Goal: Task Accomplishment & Management: Manage account settings

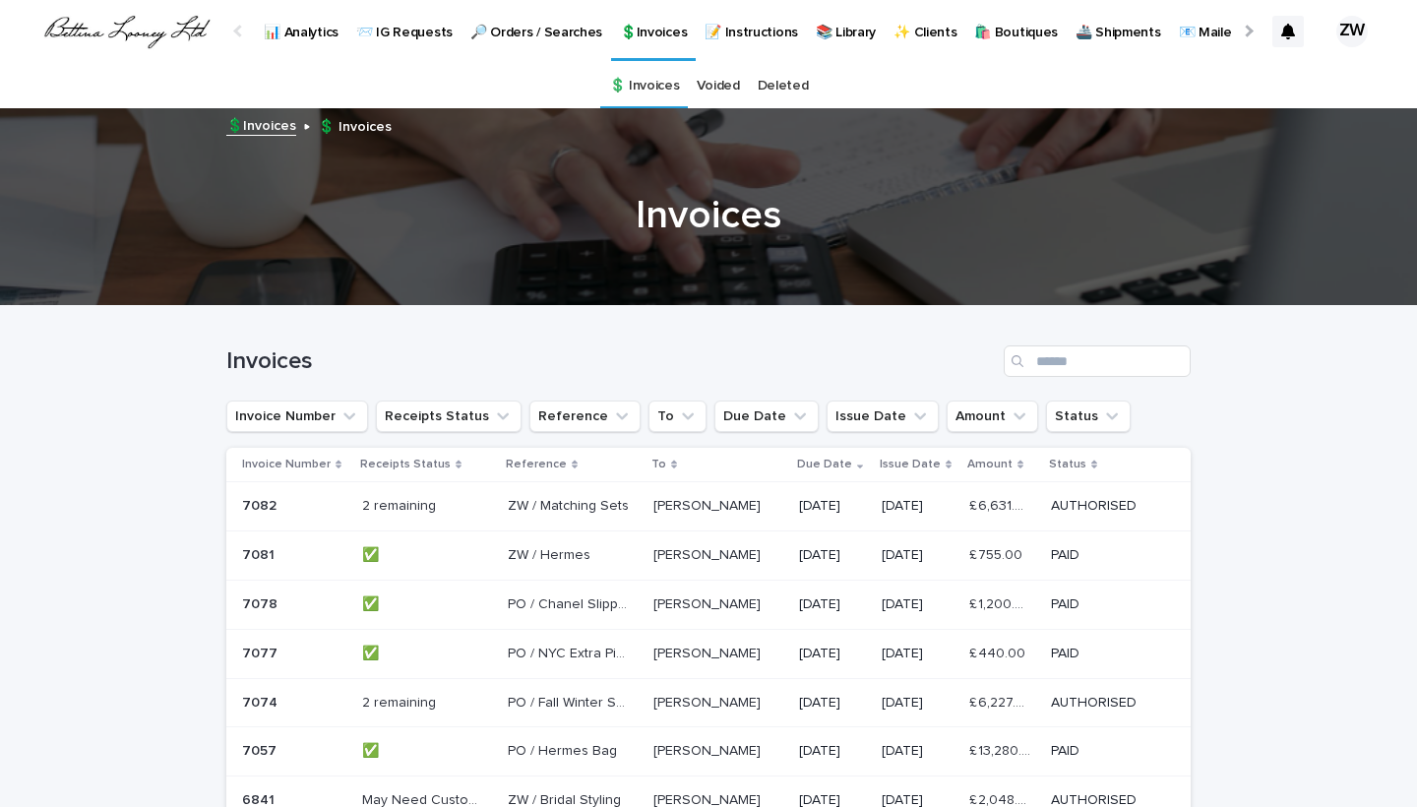
click at [463, 516] on div "2 remaining 2 remaining" at bounding box center [427, 506] width 130 height 32
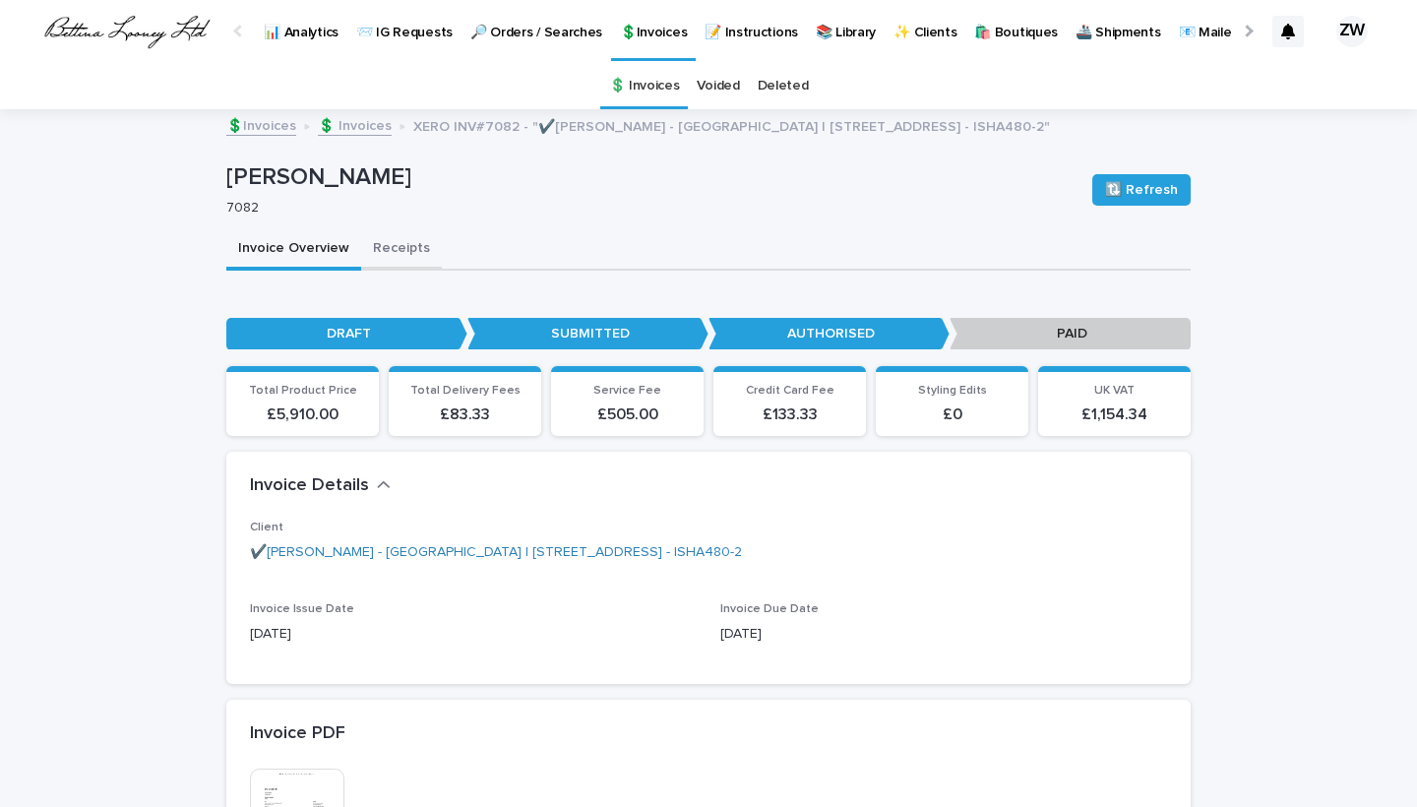
click at [393, 250] on button "Receipts" at bounding box center [401, 249] width 81 height 41
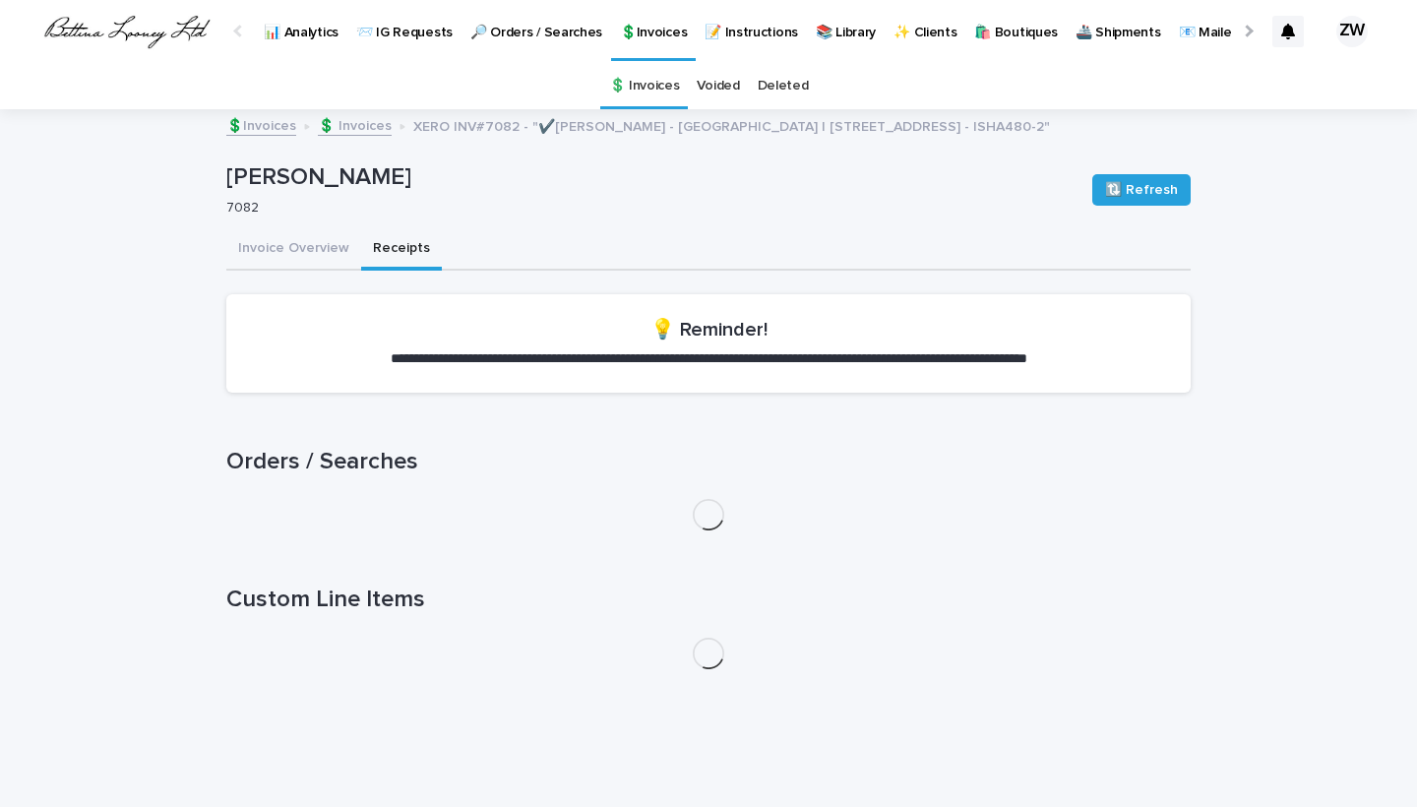
click at [393, 250] on button "Receipts" at bounding box center [401, 249] width 81 height 41
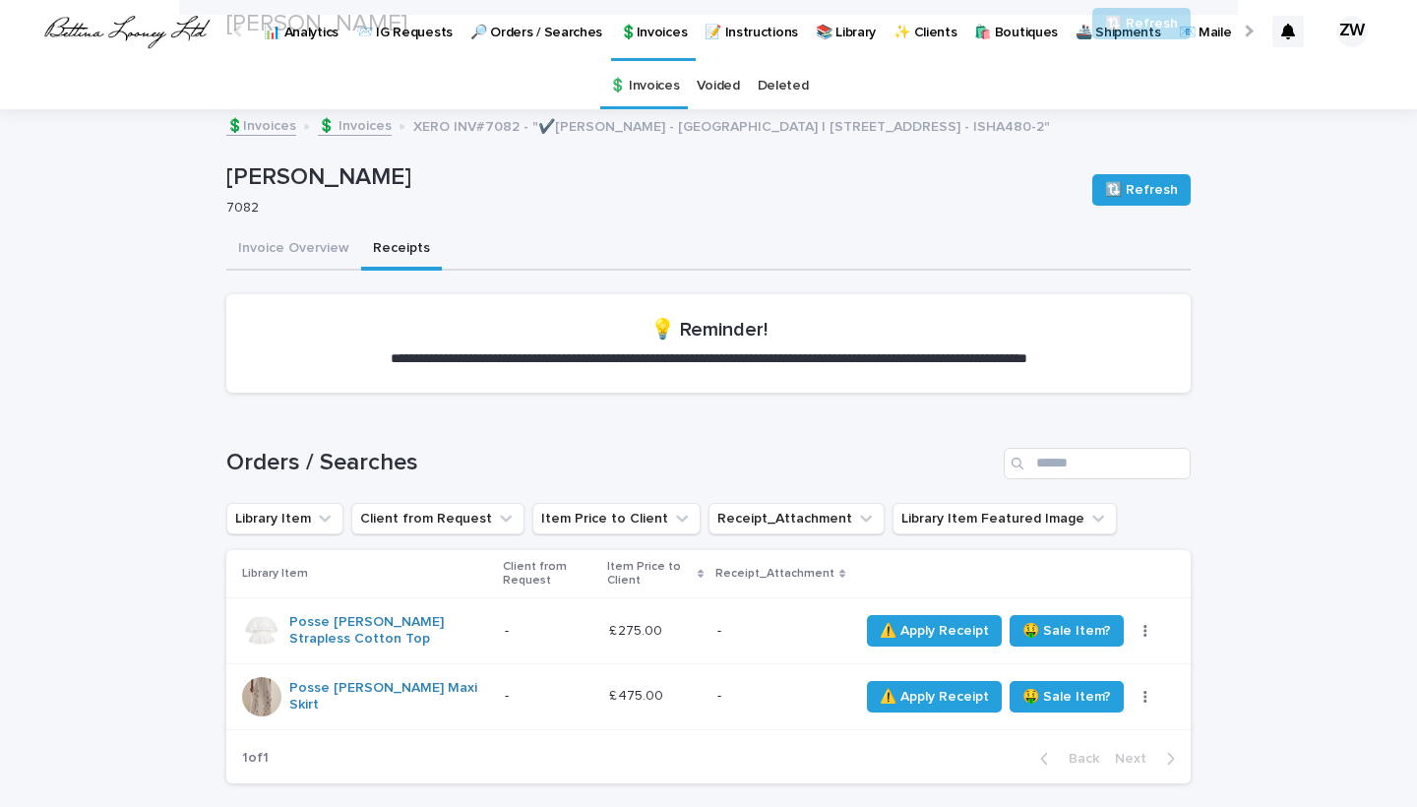
click at [1200, 452] on div "**********" at bounding box center [708, 799] width 984 height 1376
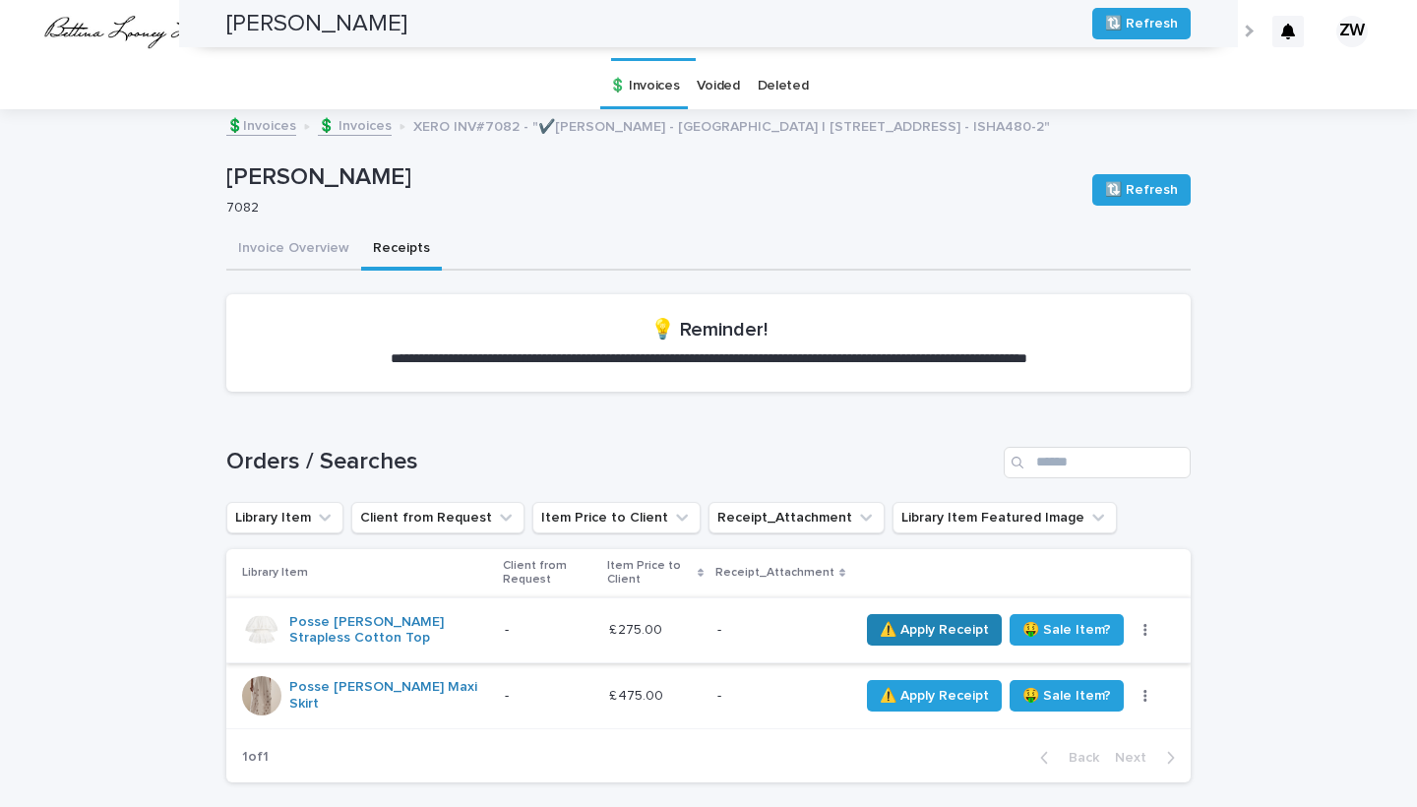
scroll to position [280, 0]
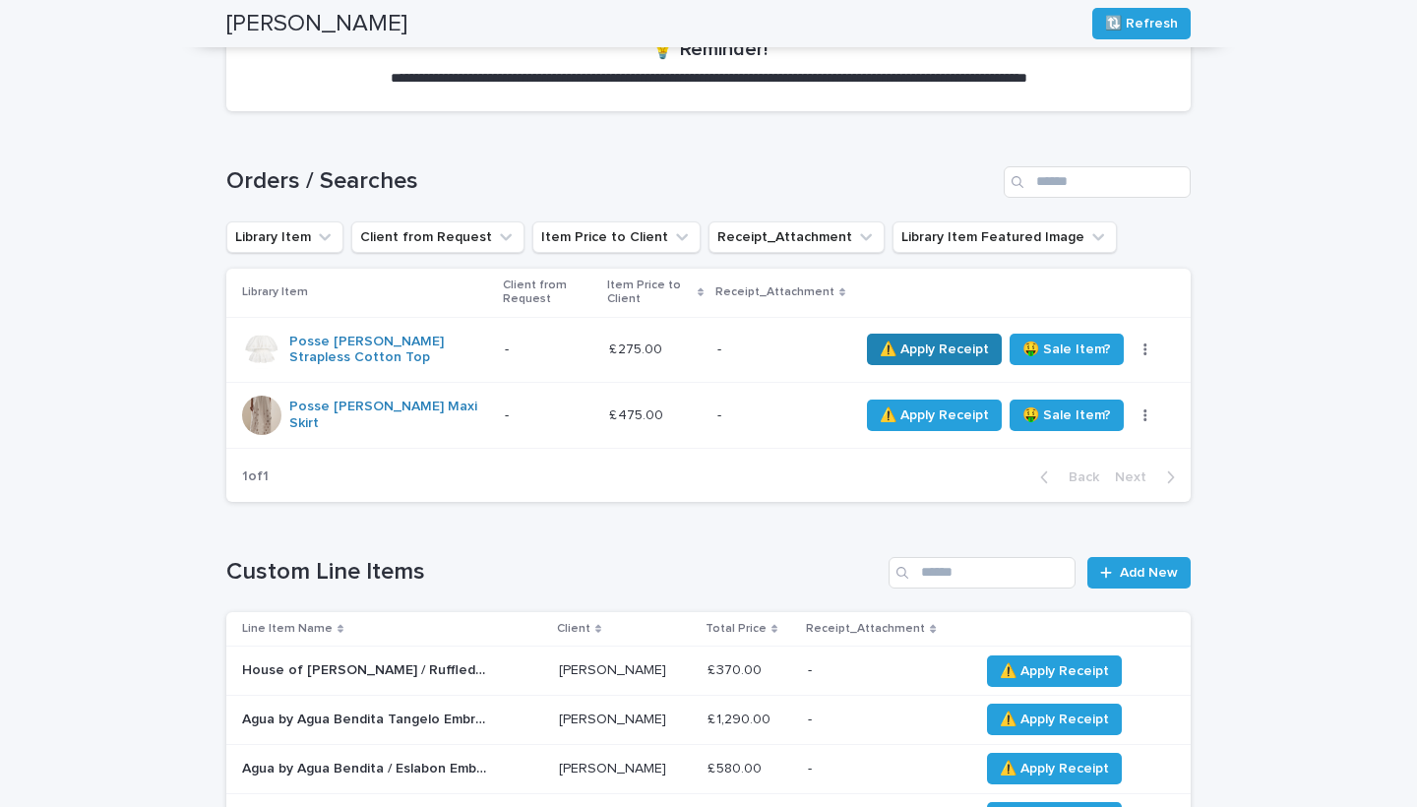
click at [915, 347] on span "⚠️ Apply Receipt" at bounding box center [934, 350] width 109 height 20
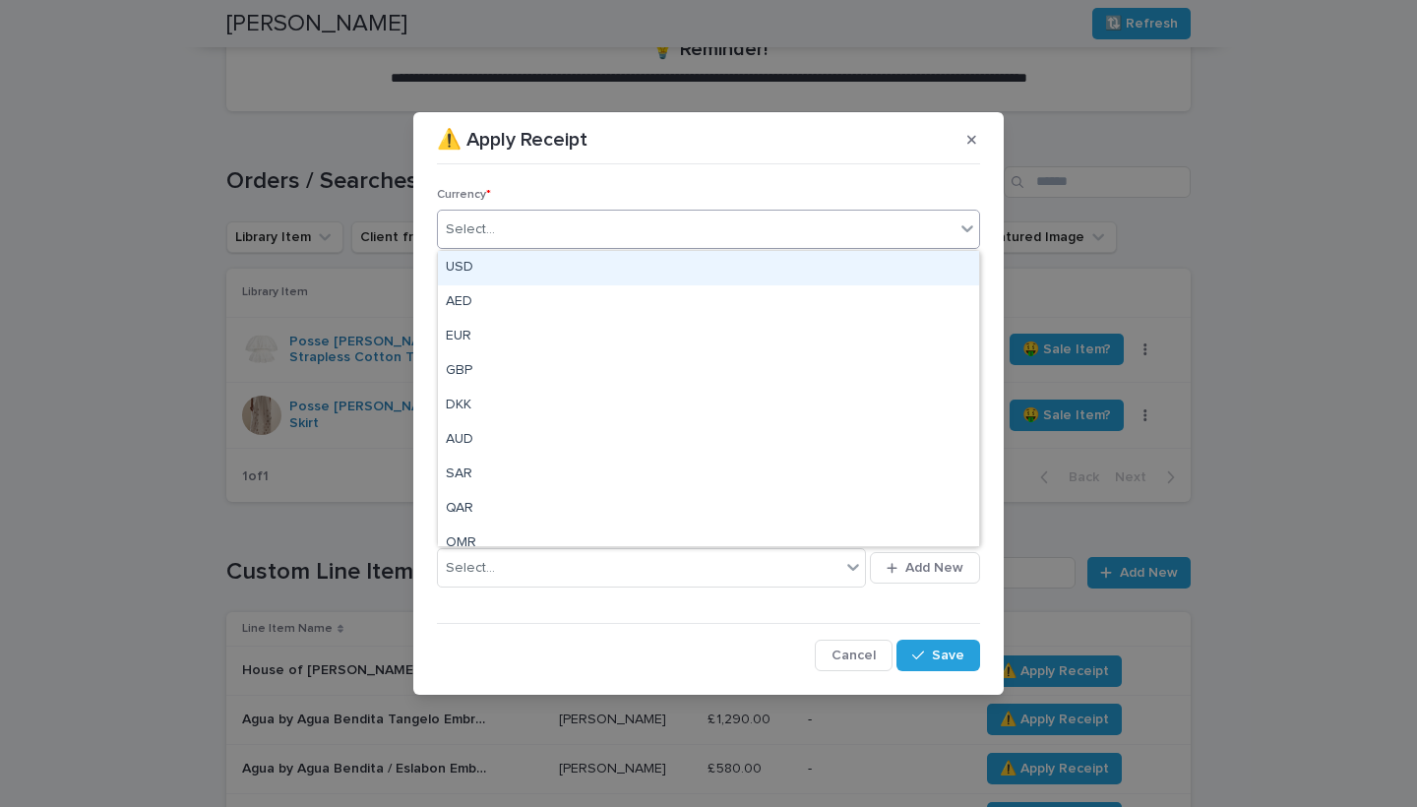
click at [545, 228] on div "Select..." at bounding box center [696, 230] width 517 height 32
drag, startPoint x: 529, startPoint y: 491, endPoint x: 473, endPoint y: 279, distance: 218.9
click at [469, 276] on div "USD" at bounding box center [708, 268] width 541 height 34
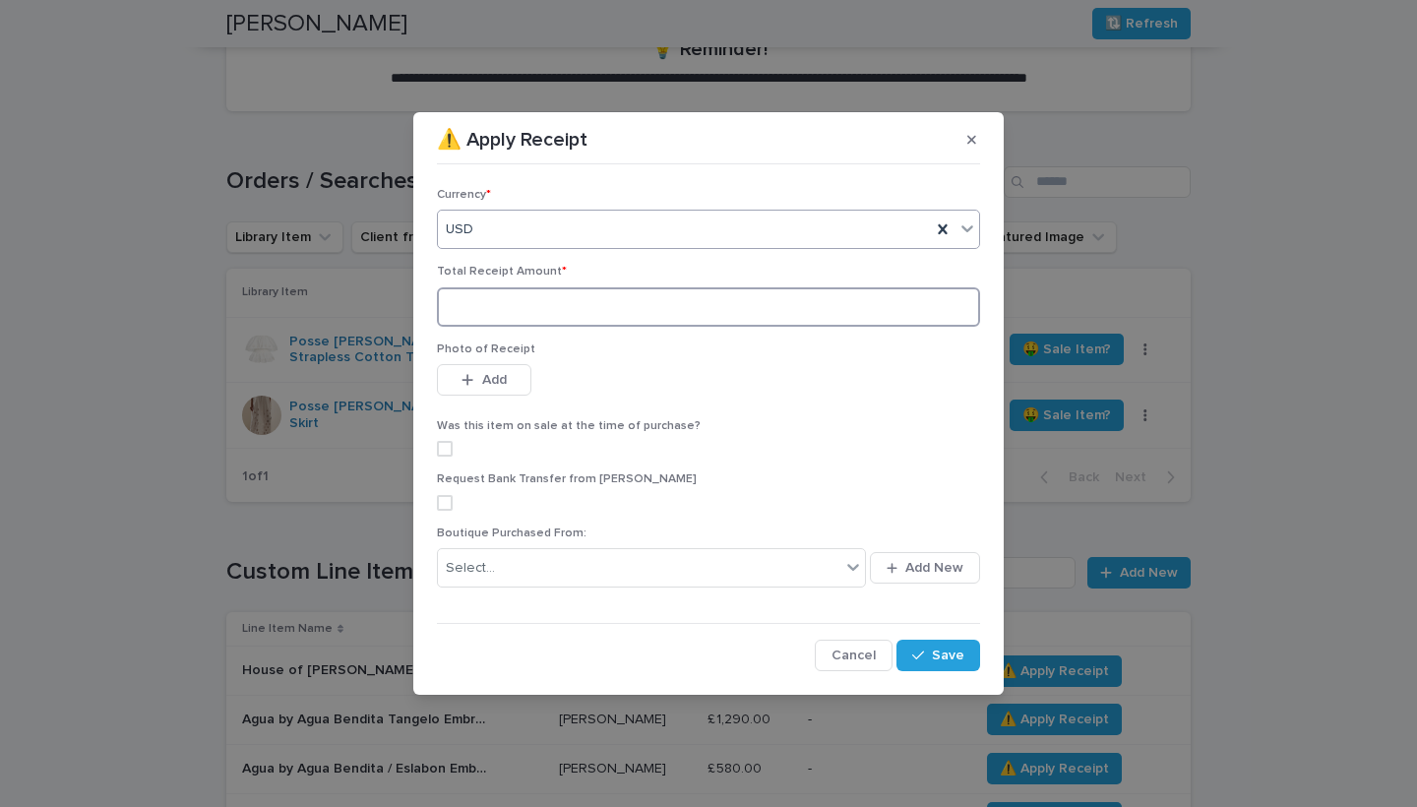
click at [491, 315] on input at bounding box center [708, 306] width 543 height 39
type input "*******"
click at [478, 379] on div "button" at bounding box center [472, 380] width 20 height 14
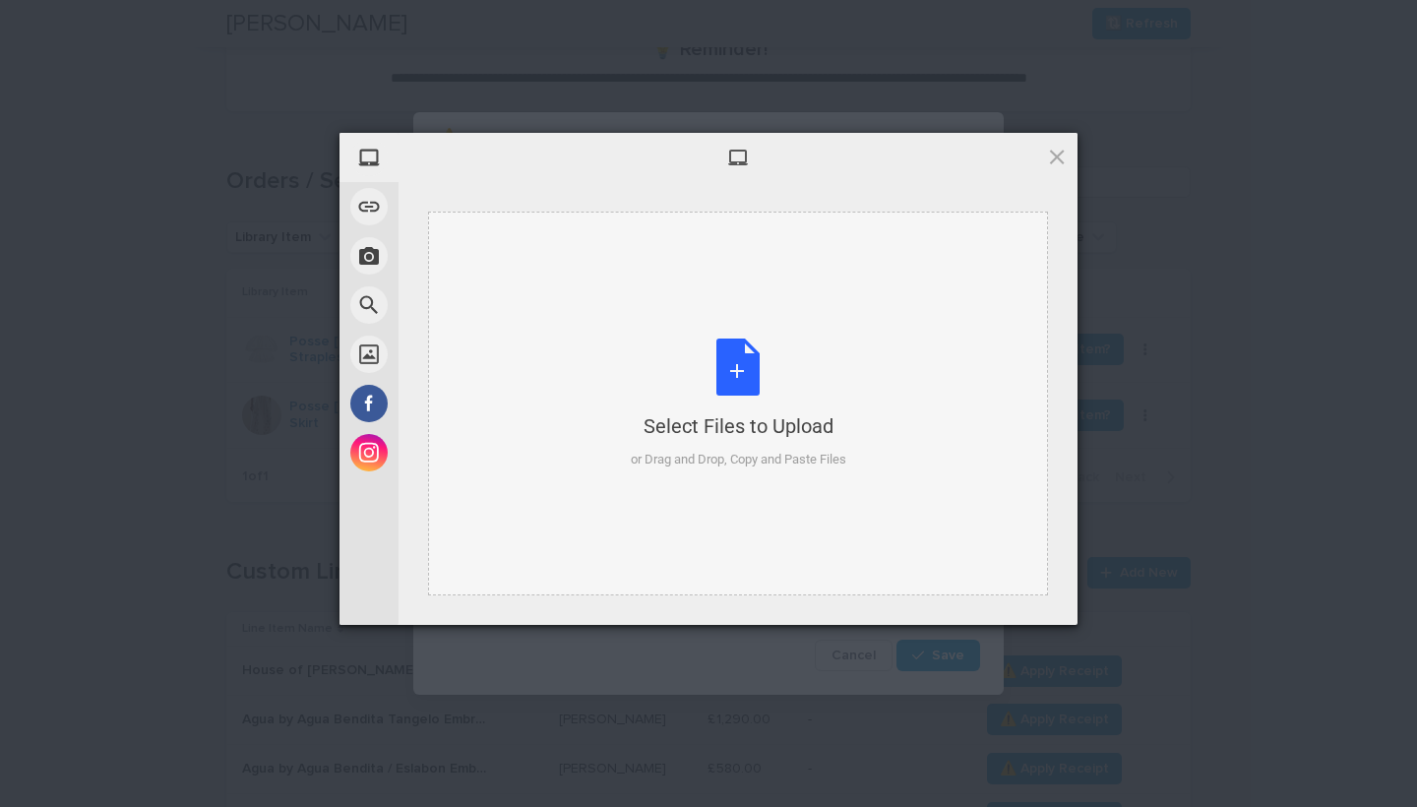
drag, startPoint x: 478, startPoint y: 379, endPoint x: 477, endPoint y: 390, distance: 10.9
click at [477, 390] on div "Select Files to Upload or Drag and Drop, Copy and Paste Files" at bounding box center [738, 404] width 620 height 384
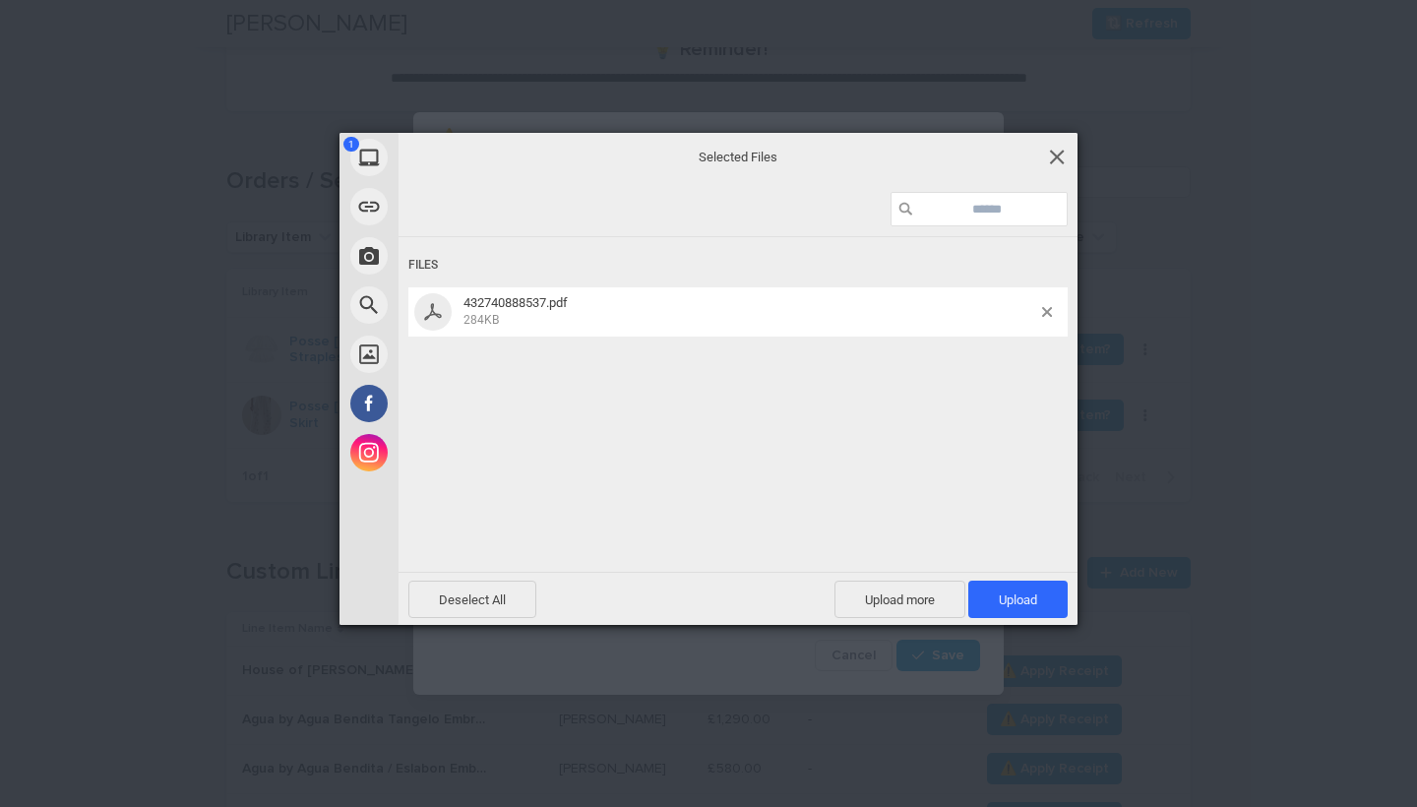
drag, startPoint x: 735, startPoint y: 363, endPoint x: 1063, endPoint y: 156, distance: 387.4
click at [735, 363] on div "Files 432740888537.pdf 284KB" at bounding box center [738, 402] width 679 height 331
click at [1063, 156] on span at bounding box center [1057, 157] width 22 height 22
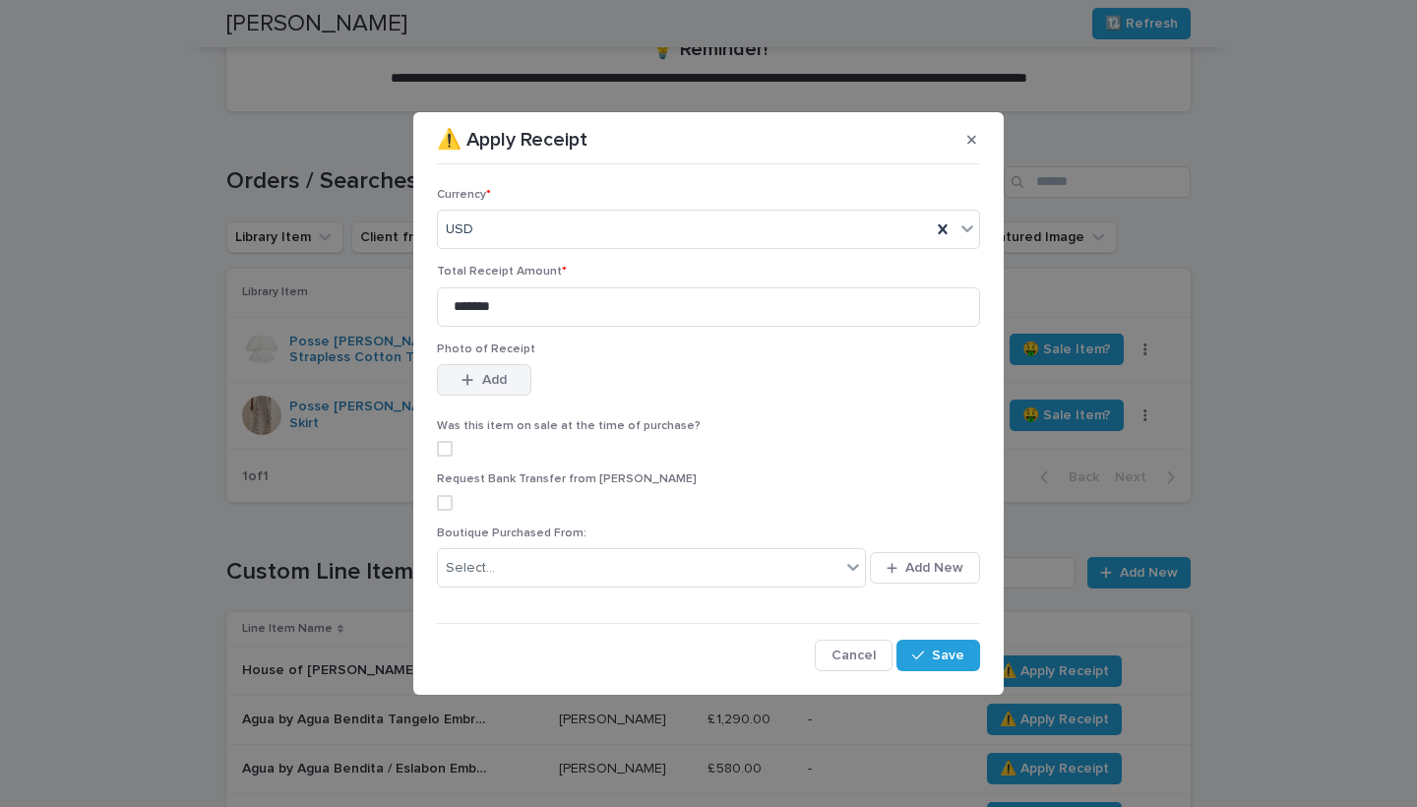
click at [469, 384] on icon "button" at bounding box center [468, 380] width 12 height 14
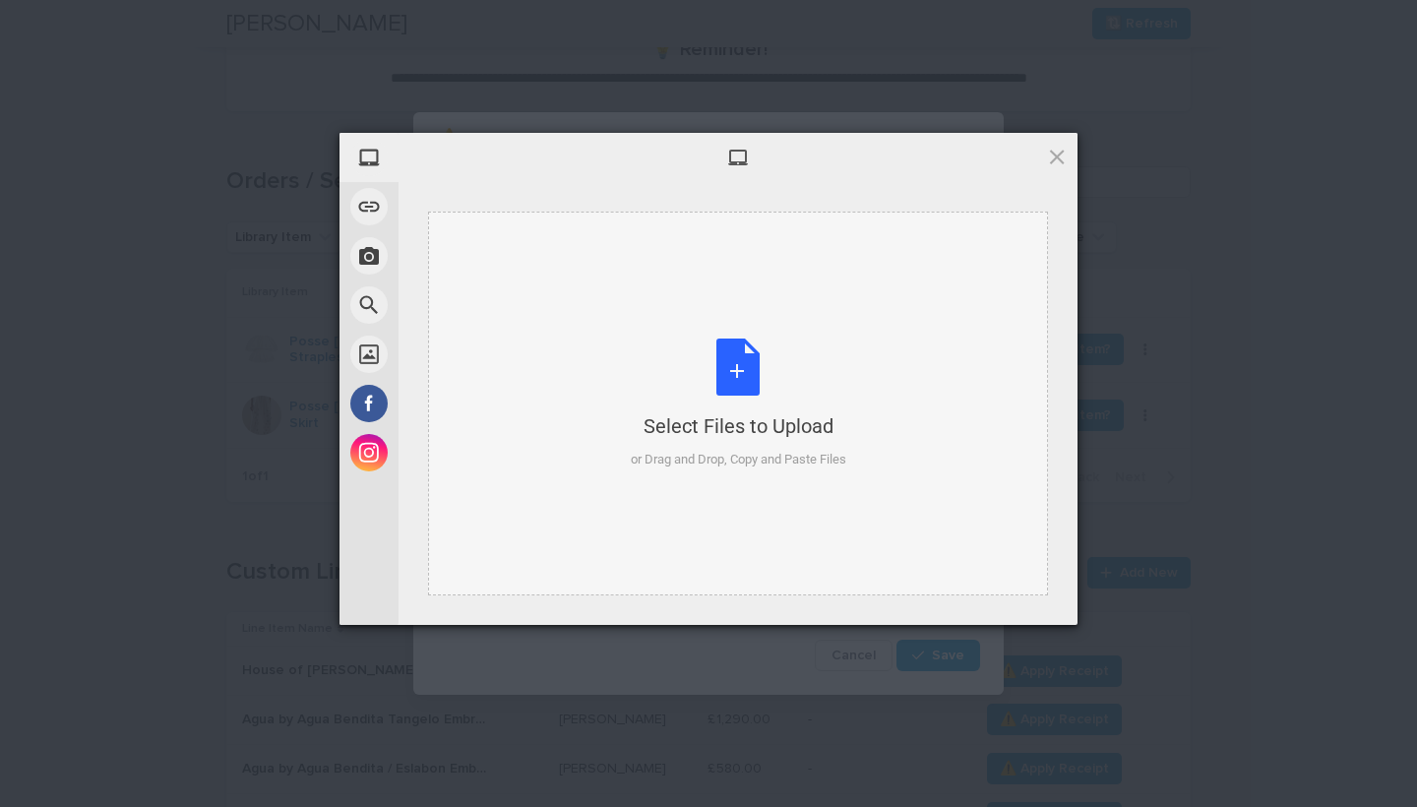
click at [768, 407] on div "Select Files to Upload or Drag and Drop, Copy and Paste Files" at bounding box center [739, 404] width 216 height 131
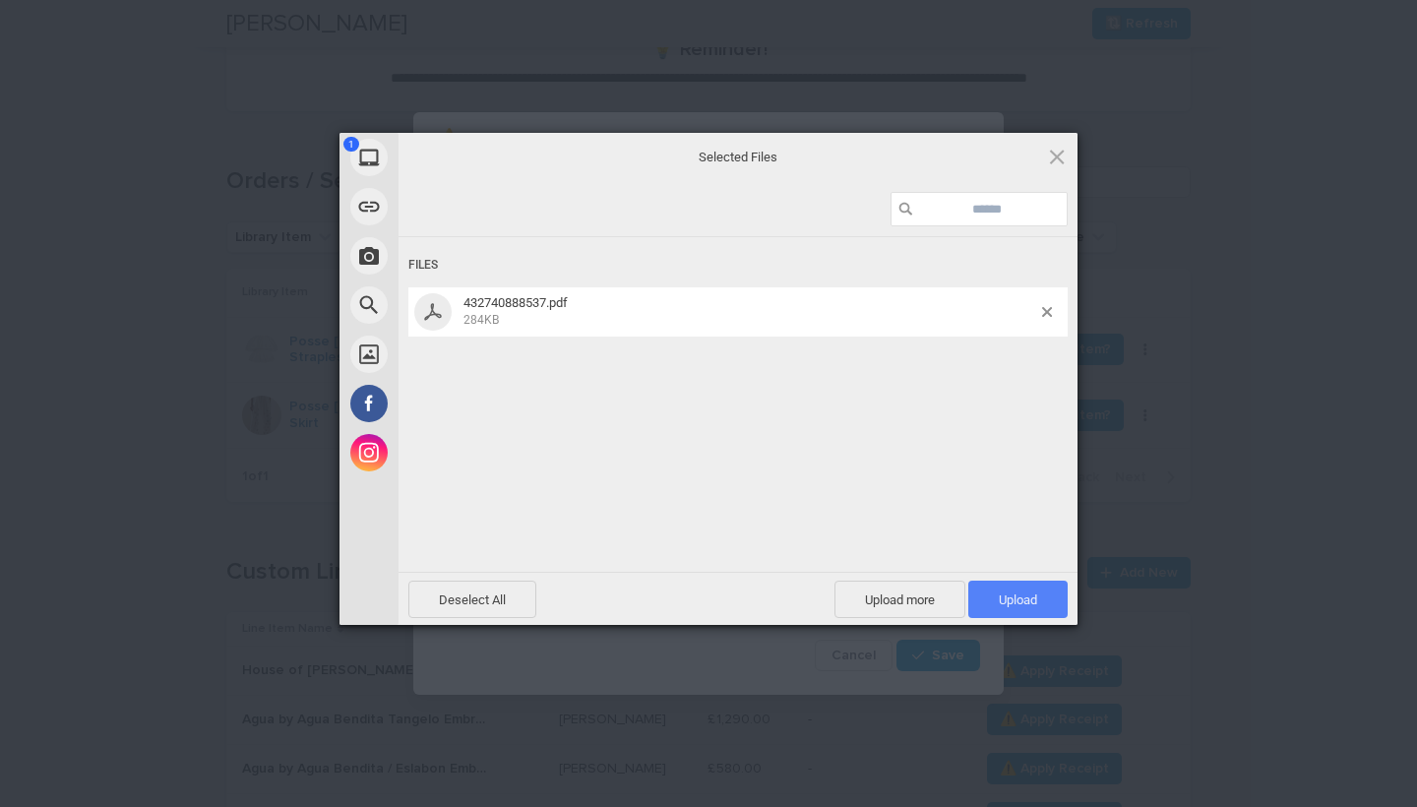
click at [1027, 590] on span "Upload 1" at bounding box center [1017, 599] width 99 height 37
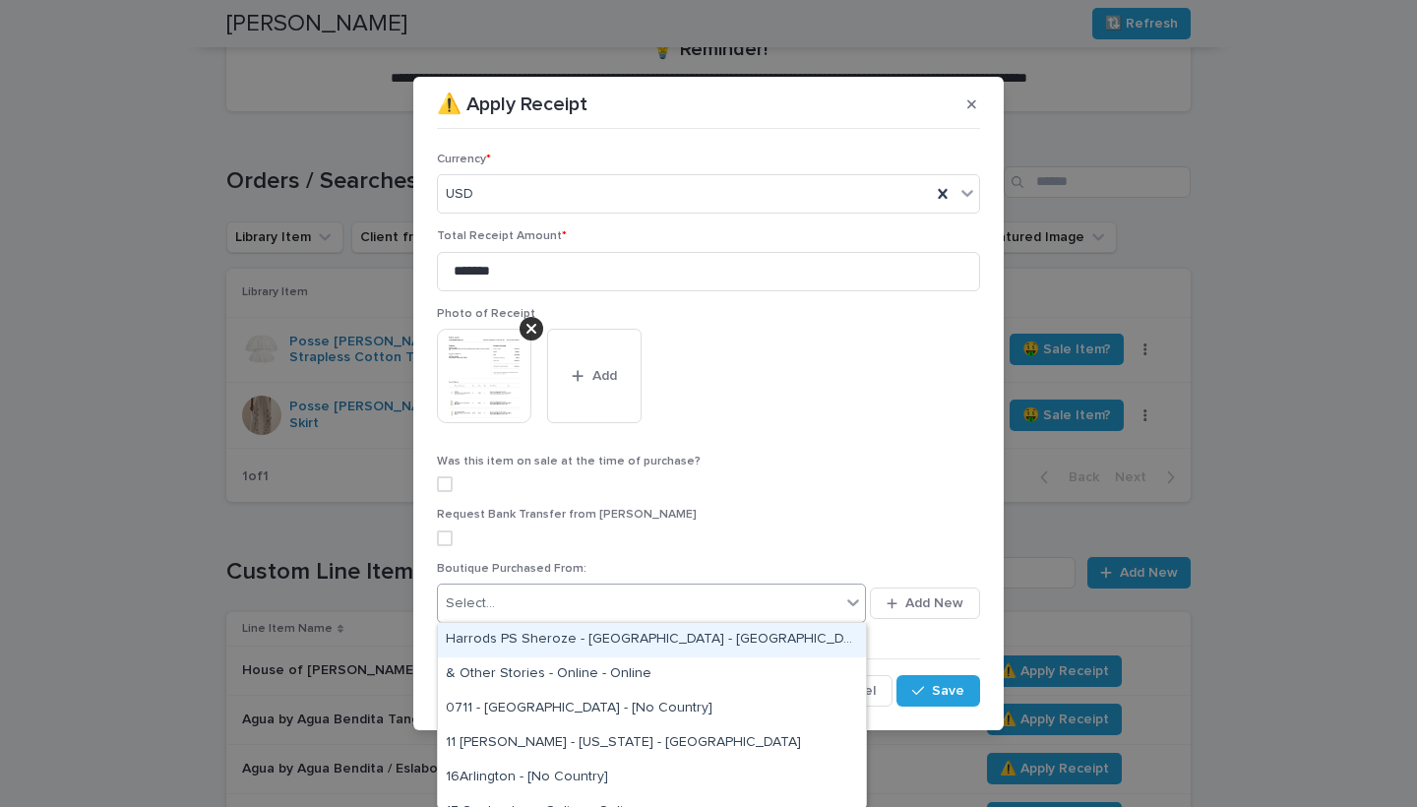
click at [547, 606] on div "Select..." at bounding box center [639, 603] width 402 height 32
click at [729, 523] on div "Request Bank Transfer from [PERSON_NAME]" at bounding box center [708, 534] width 543 height 53
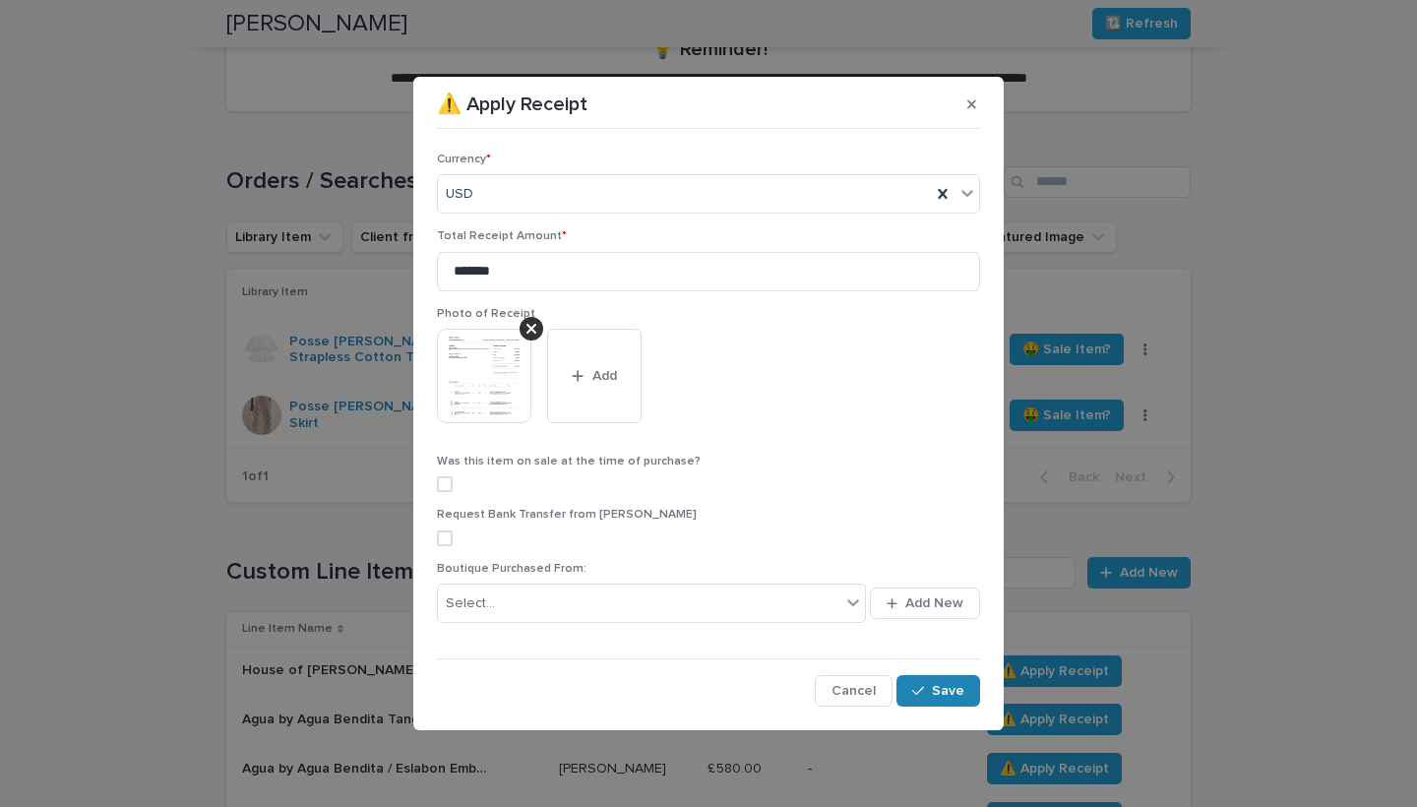
click at [919, 687] on icon "button" at bounding box center [918, 691] width 12 height 14
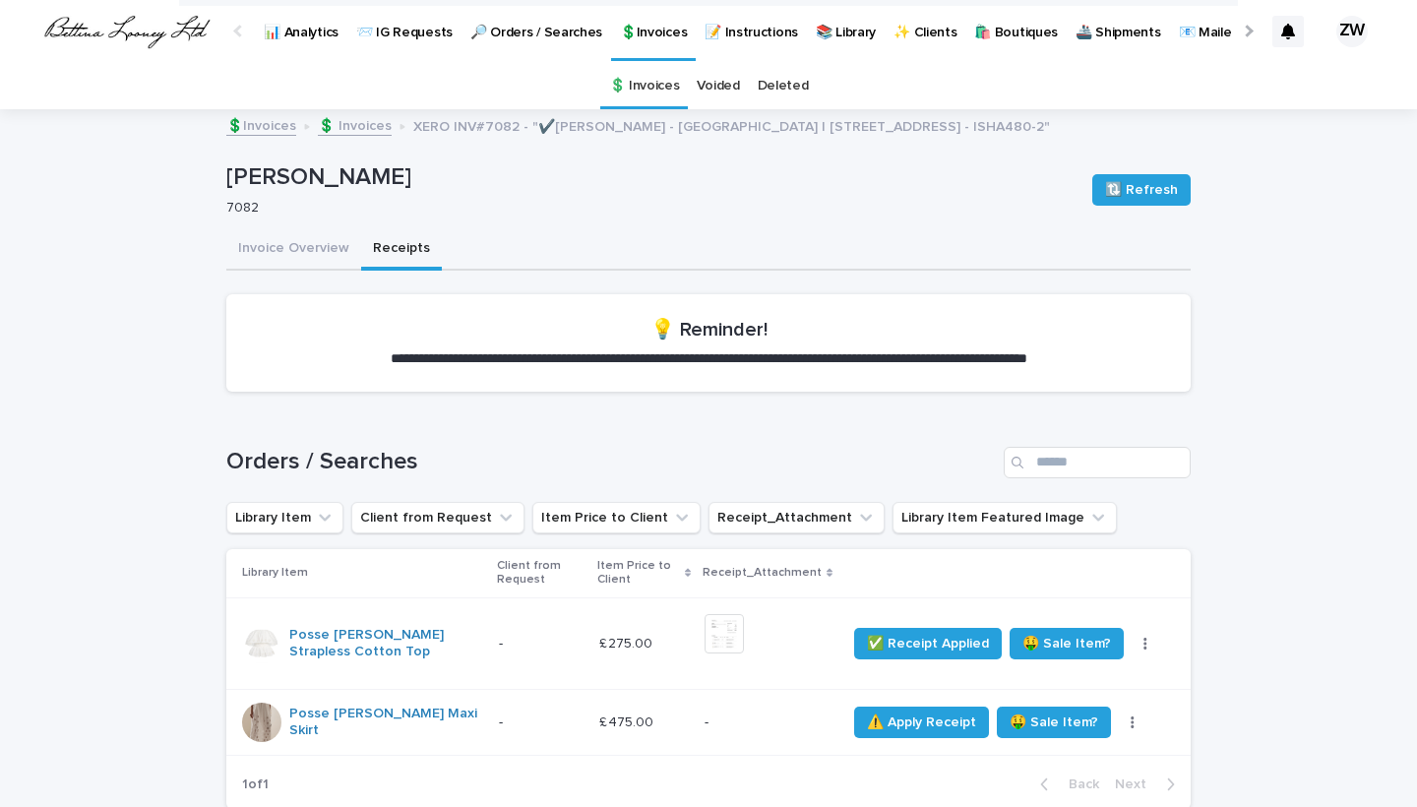
scroll to position [0, 0]
click at [648, 35] on p "💲Invoices" at bounding box center [653, 20] width 67 height 41
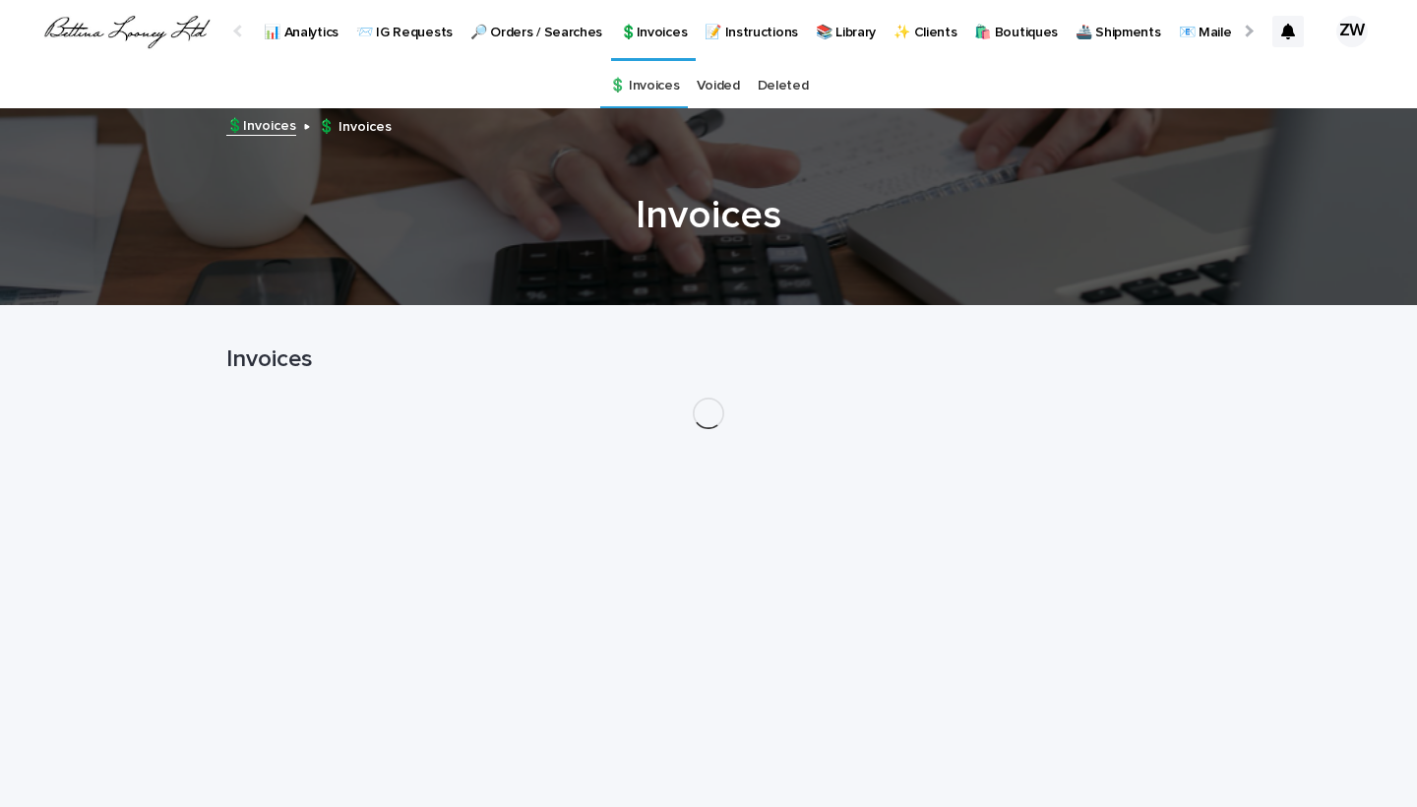
click at [648, 35] on p "💲Invoices" at bounding box center [653, 20] width 67 height 41
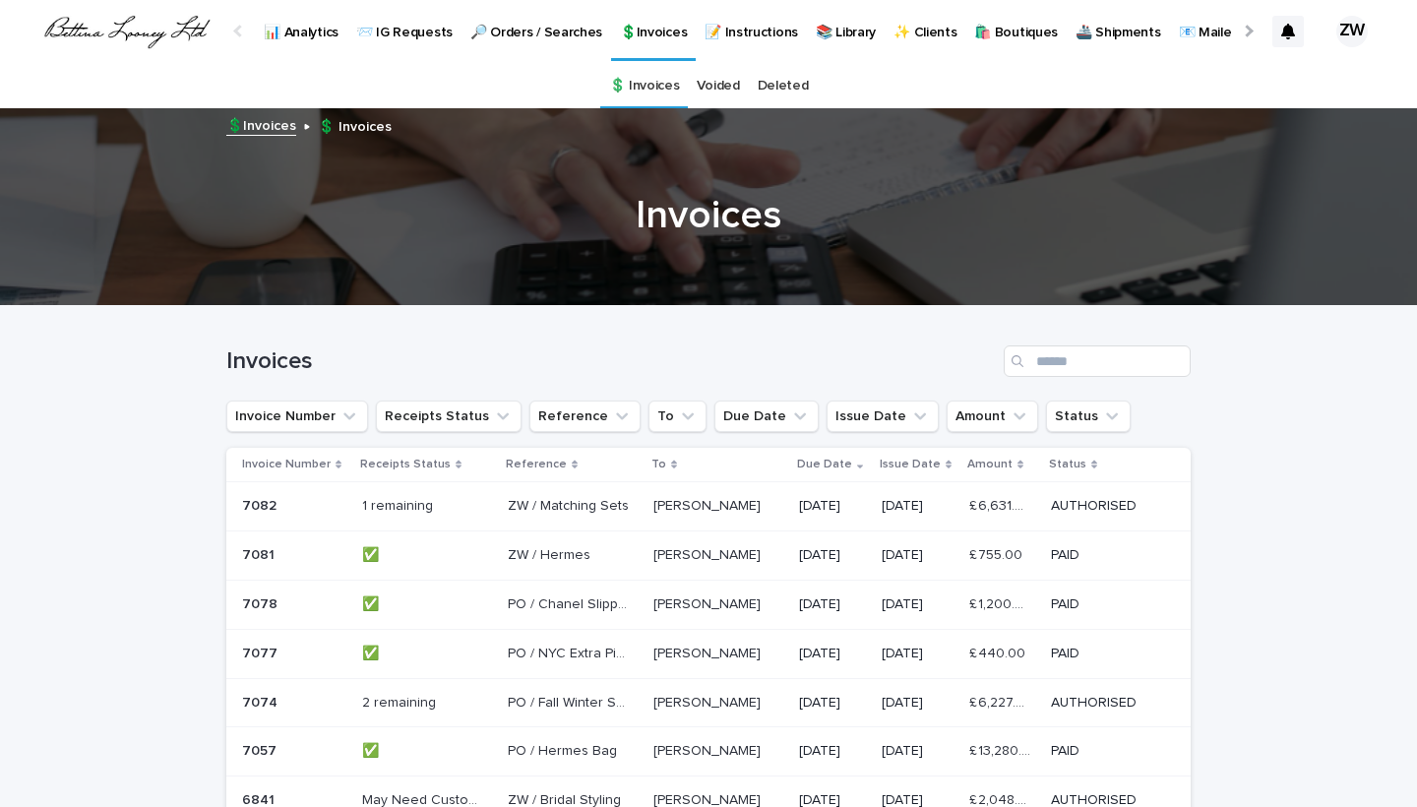
click at [538, 30] on p "🔎 Orders / Searches" at bounding box center [536, 20] width 132 height 41
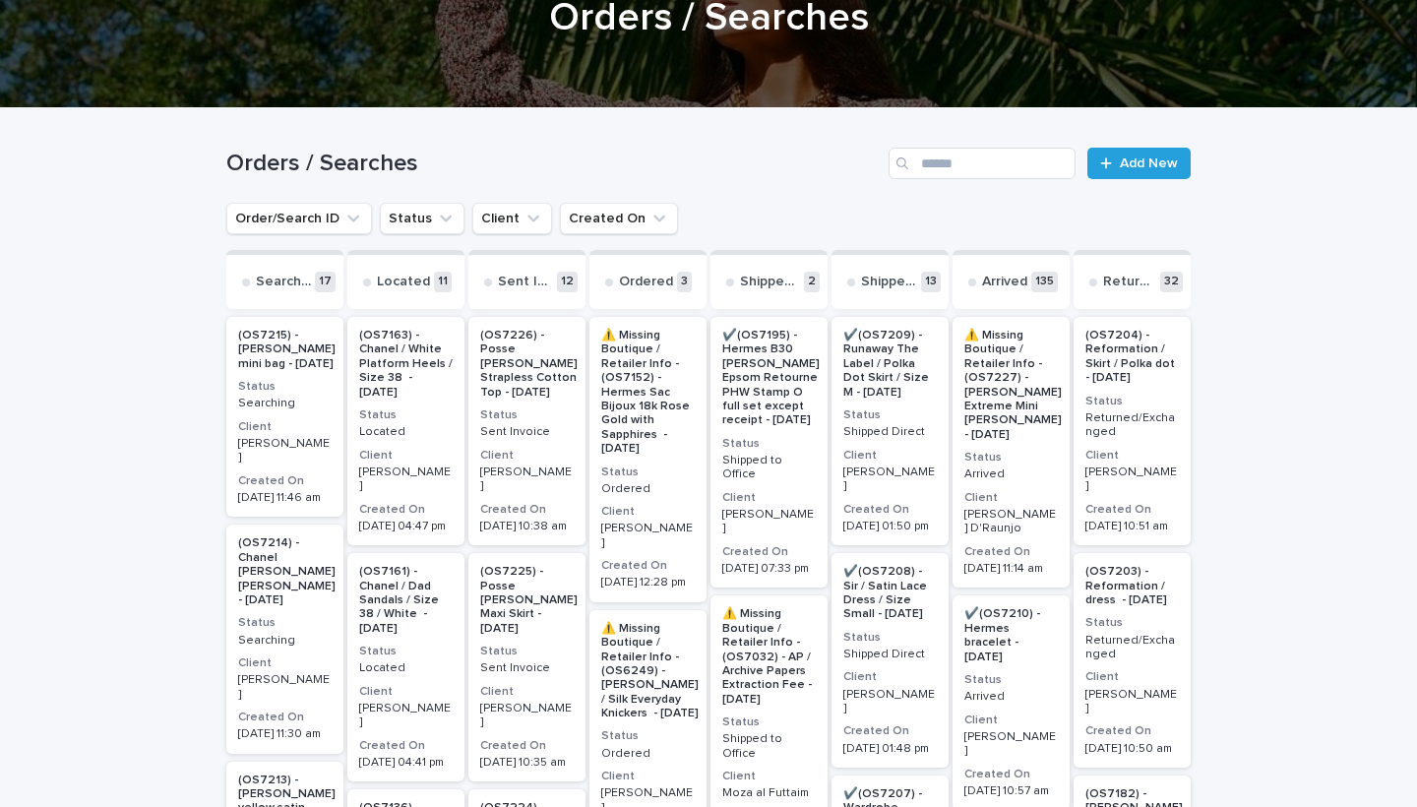
scroll to position [155, 0]
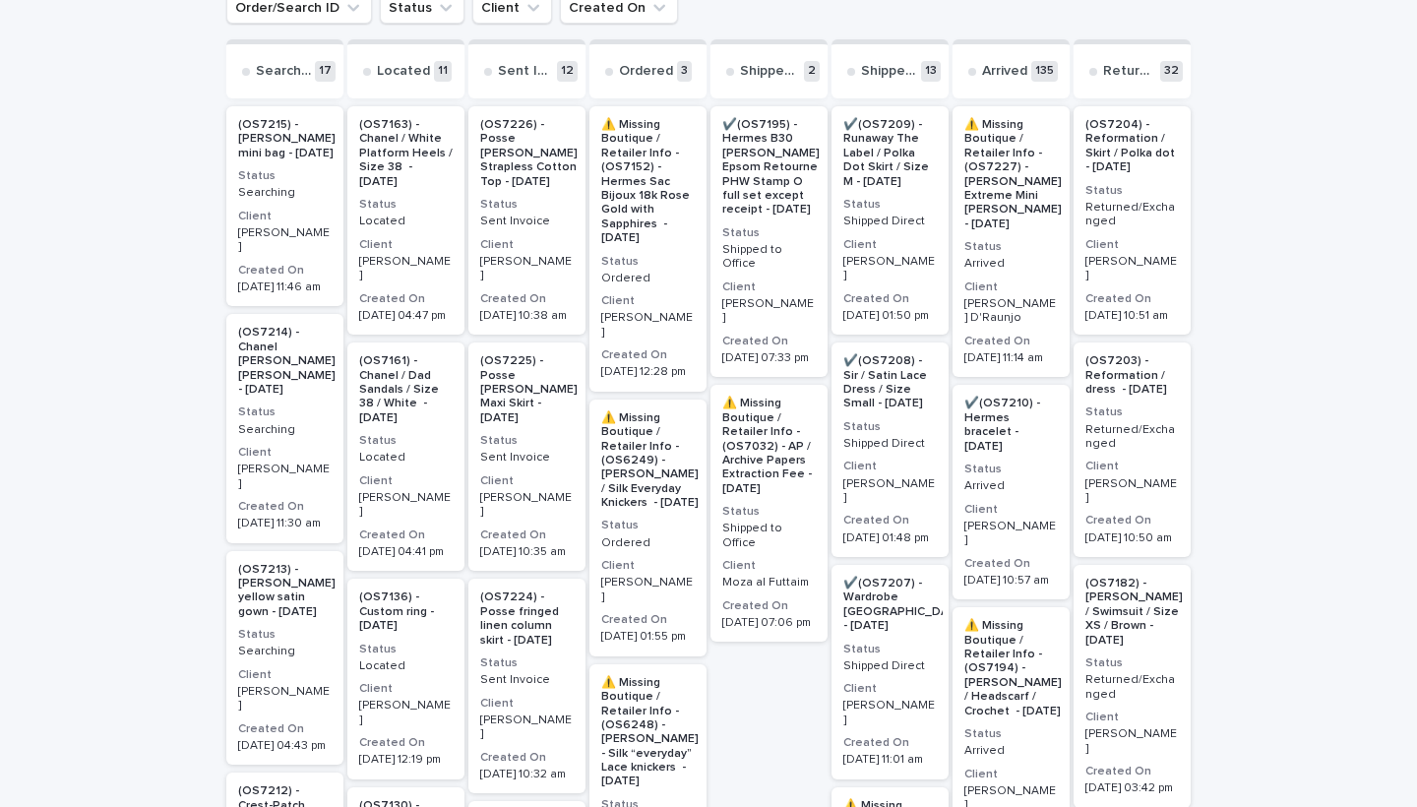
scroll to position [377, 0]
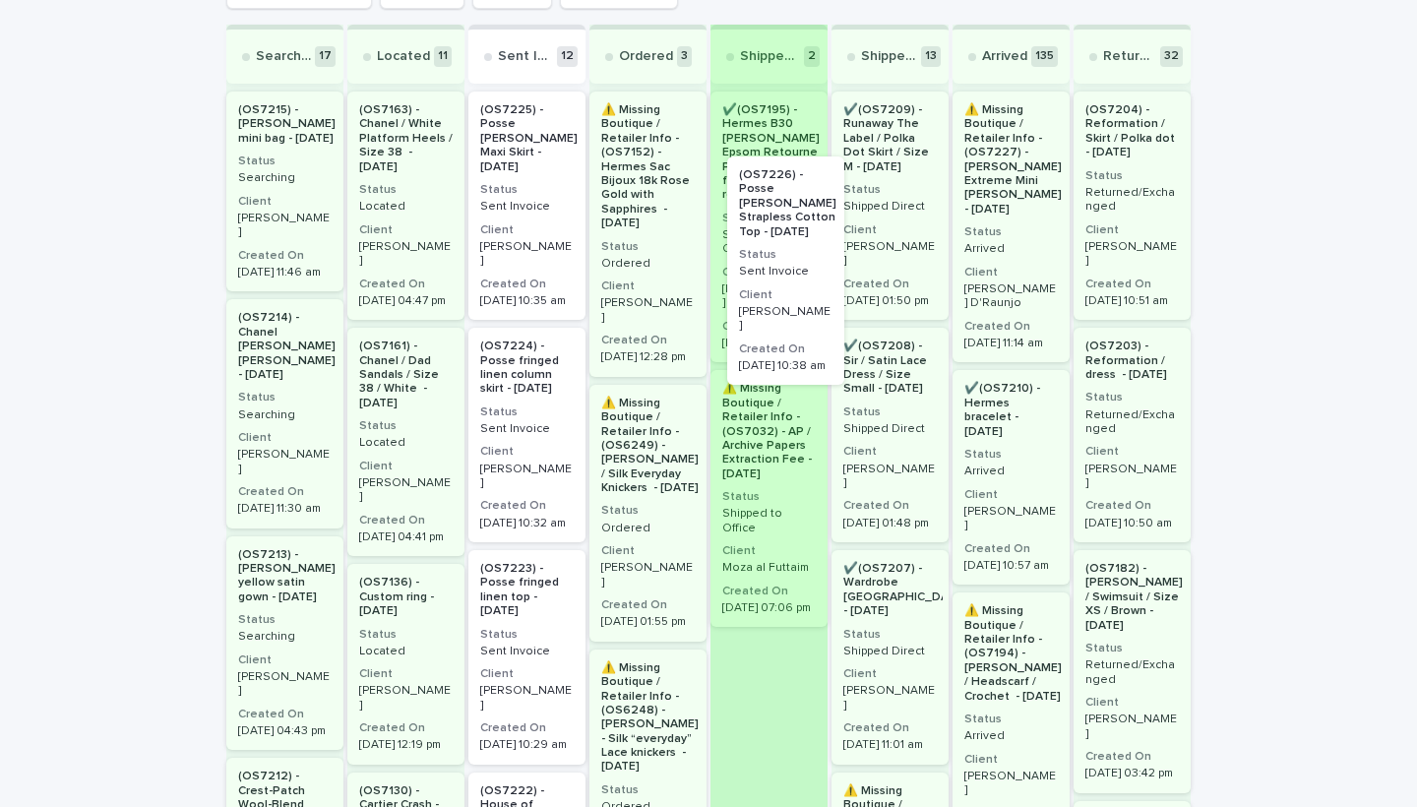
drag, startPoint x: 515, startPoint y: 242, endPoint x: 777, endPoint y: 308, distance: 270.9
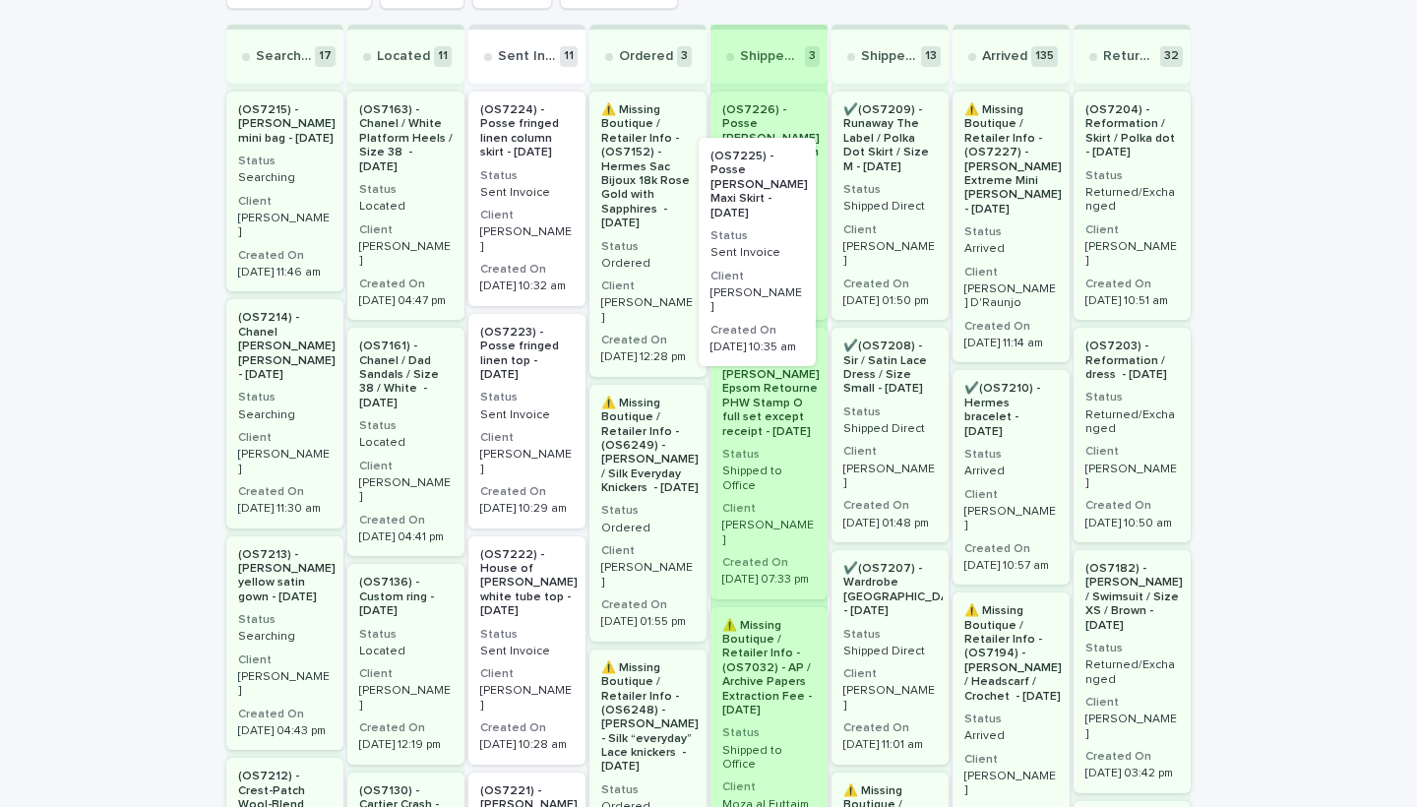
drag, startPoint x: 530, startPoint y: 235, endPoint x: 770, endPoint y: 280, distance: 243.4
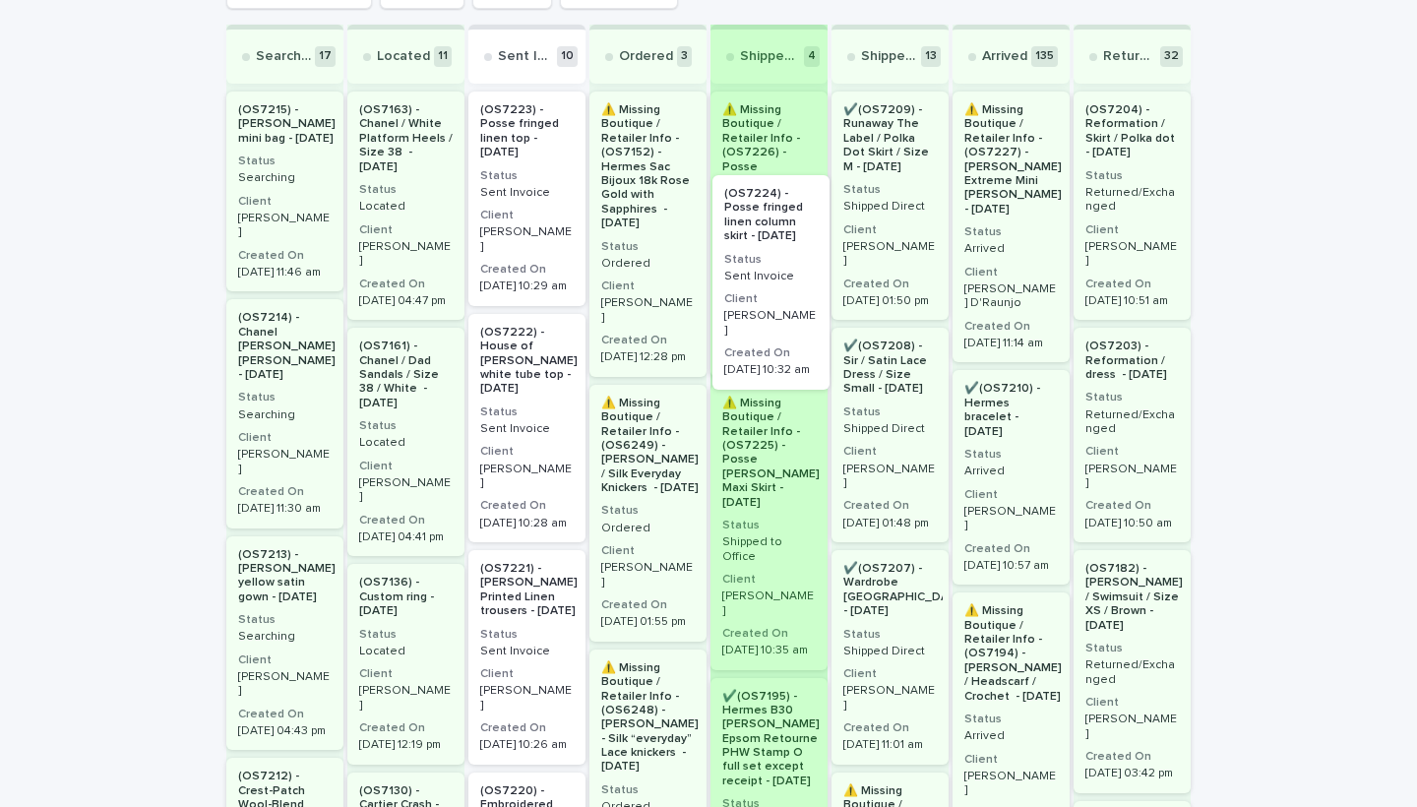
drag, startPoint x: 513, startPoint y: 264, endPoint x: 763, endPoint y: 346, distance: 263.3
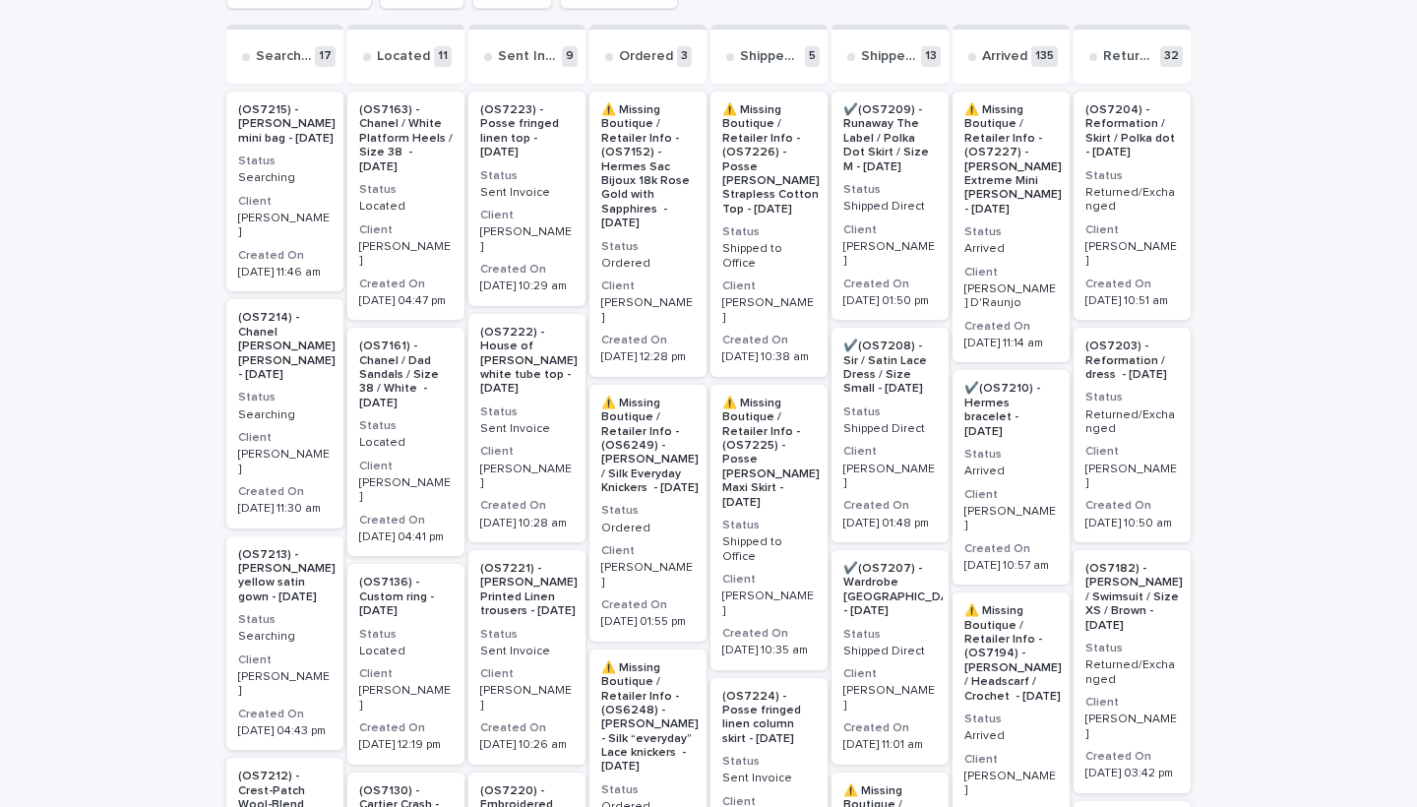
drag, startPoint x: 504, startPoint y: 267, endPoint x: 795, endPoint y: 387, distance: 315.1
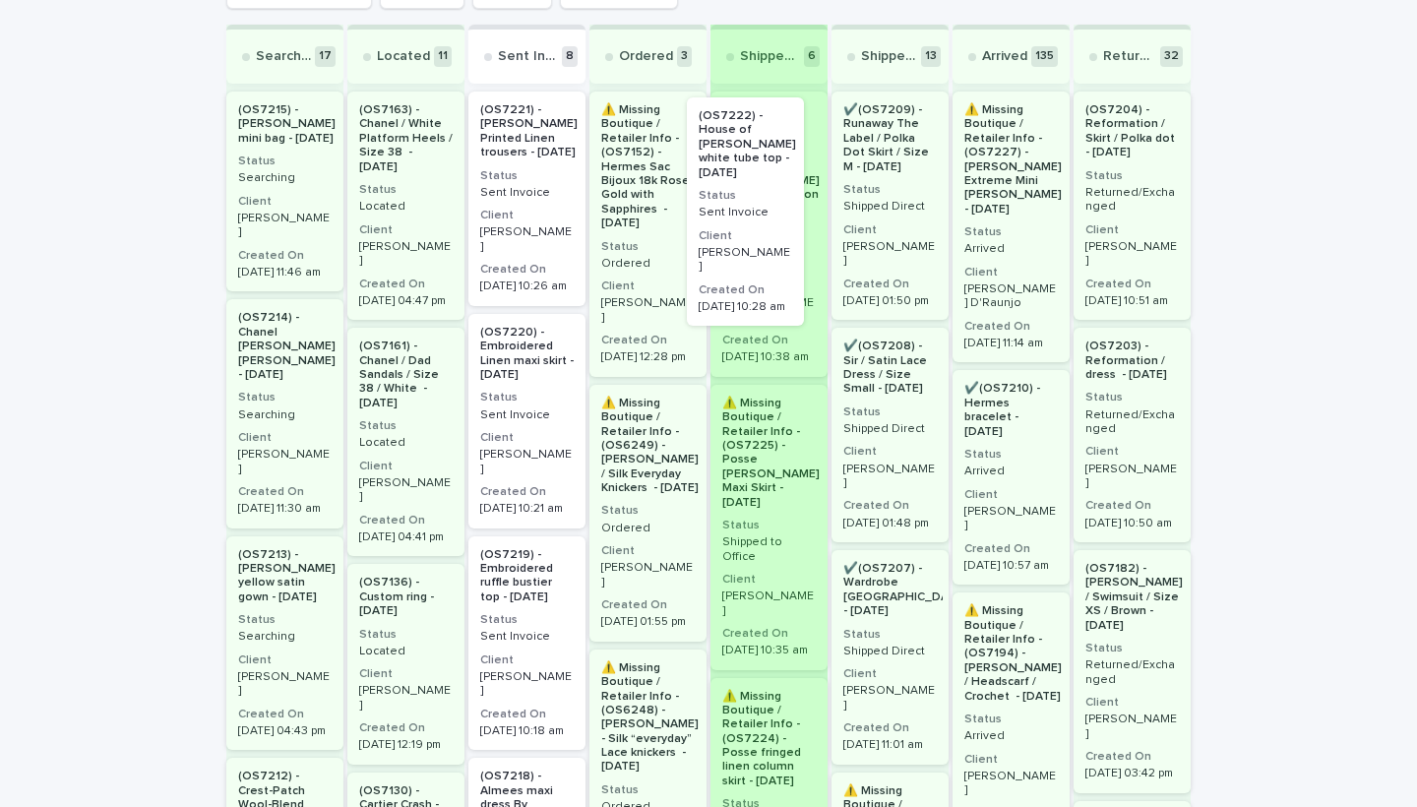
drag, startPoint x: 536, startPoint y: 187, endPoint x: 761, endPoint y: 192, distance: 224.4
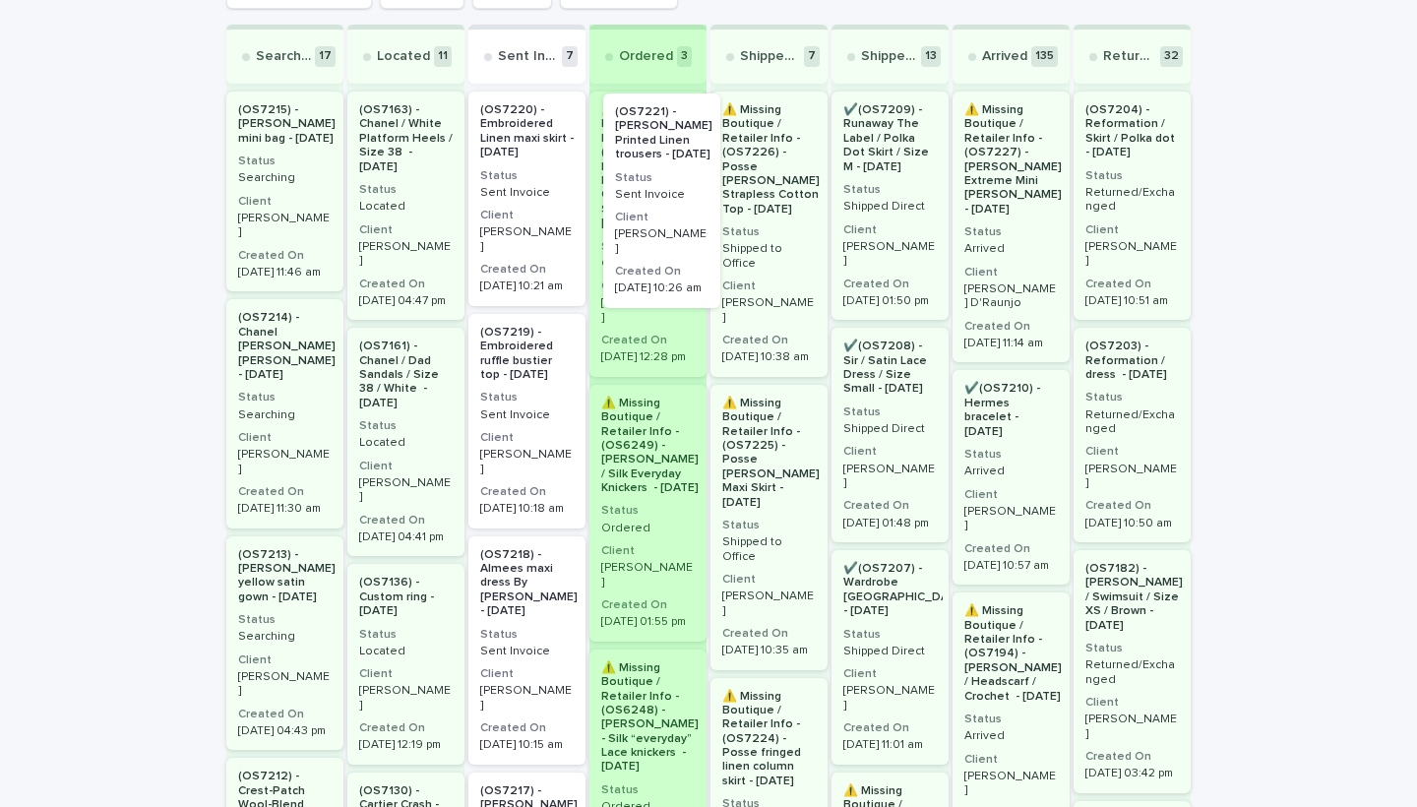
drag, startPoint x: 513, startPoint y: 215, endPoint x: 903, endPoint y: 217, distance: 390.7
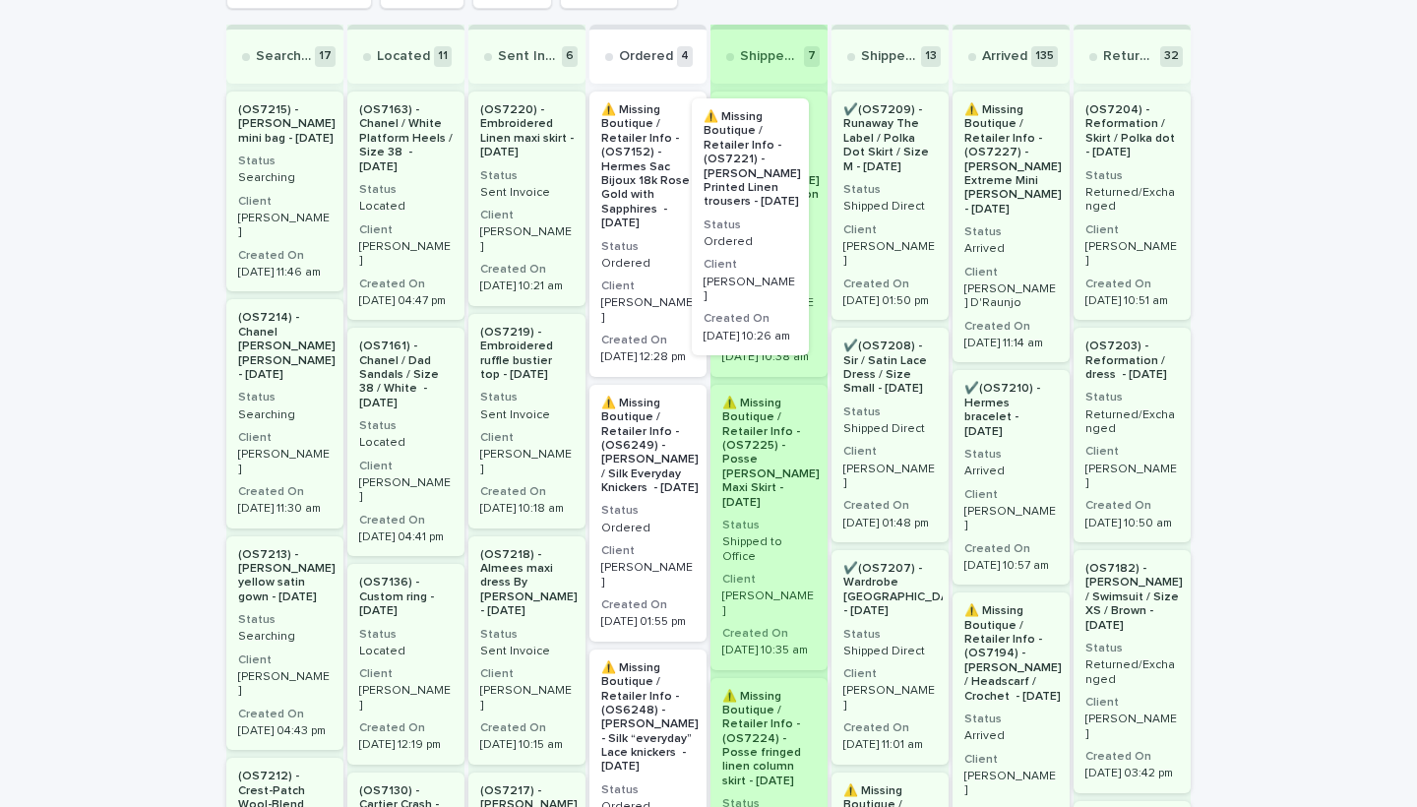
drag, startPoint x: 641, startPoint y: 263, endPoint x: 764, endPoint y: 269, distance: 123.2
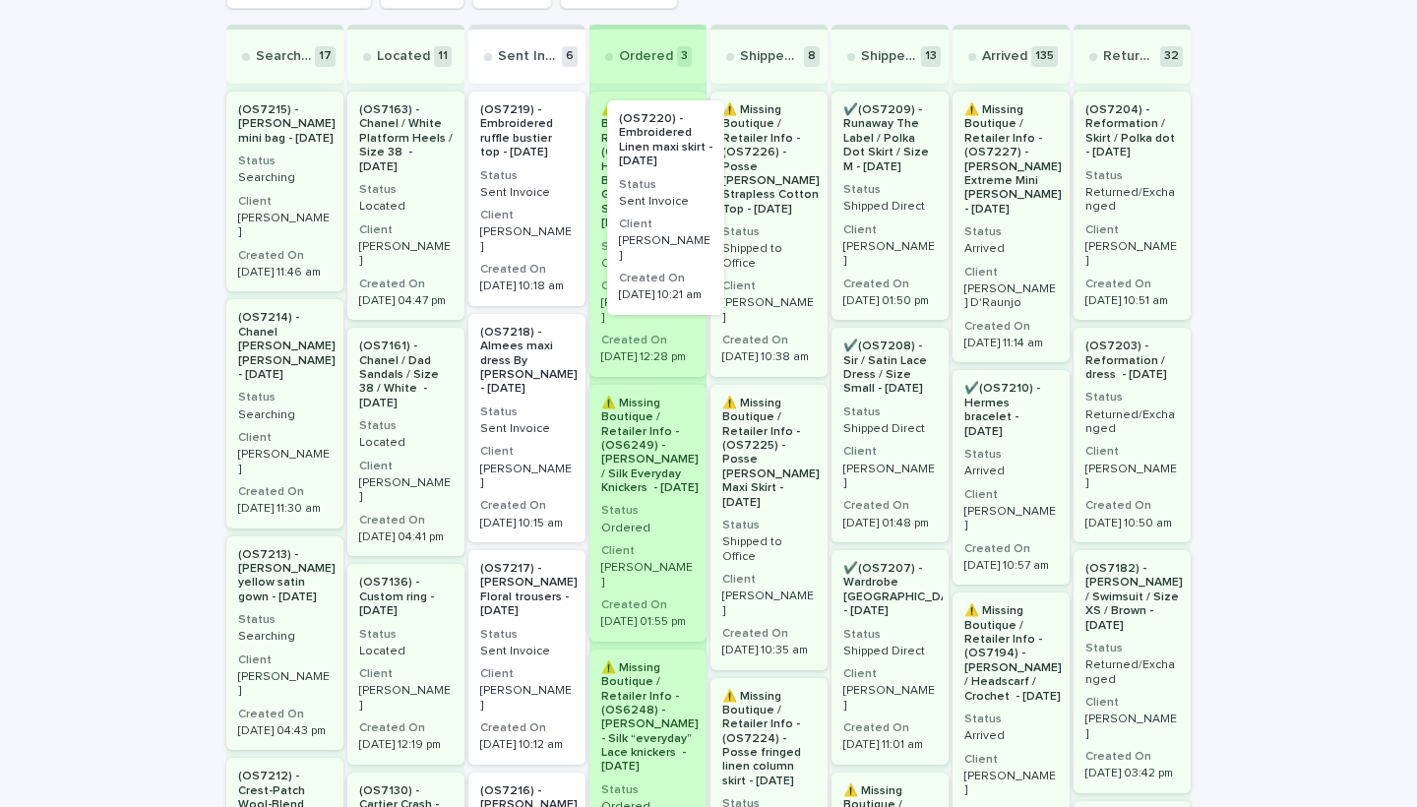
drag, startPoint x: 523, startPoint y: 203, endPoint x: 927, endPoint y: 228, distance: 405.3
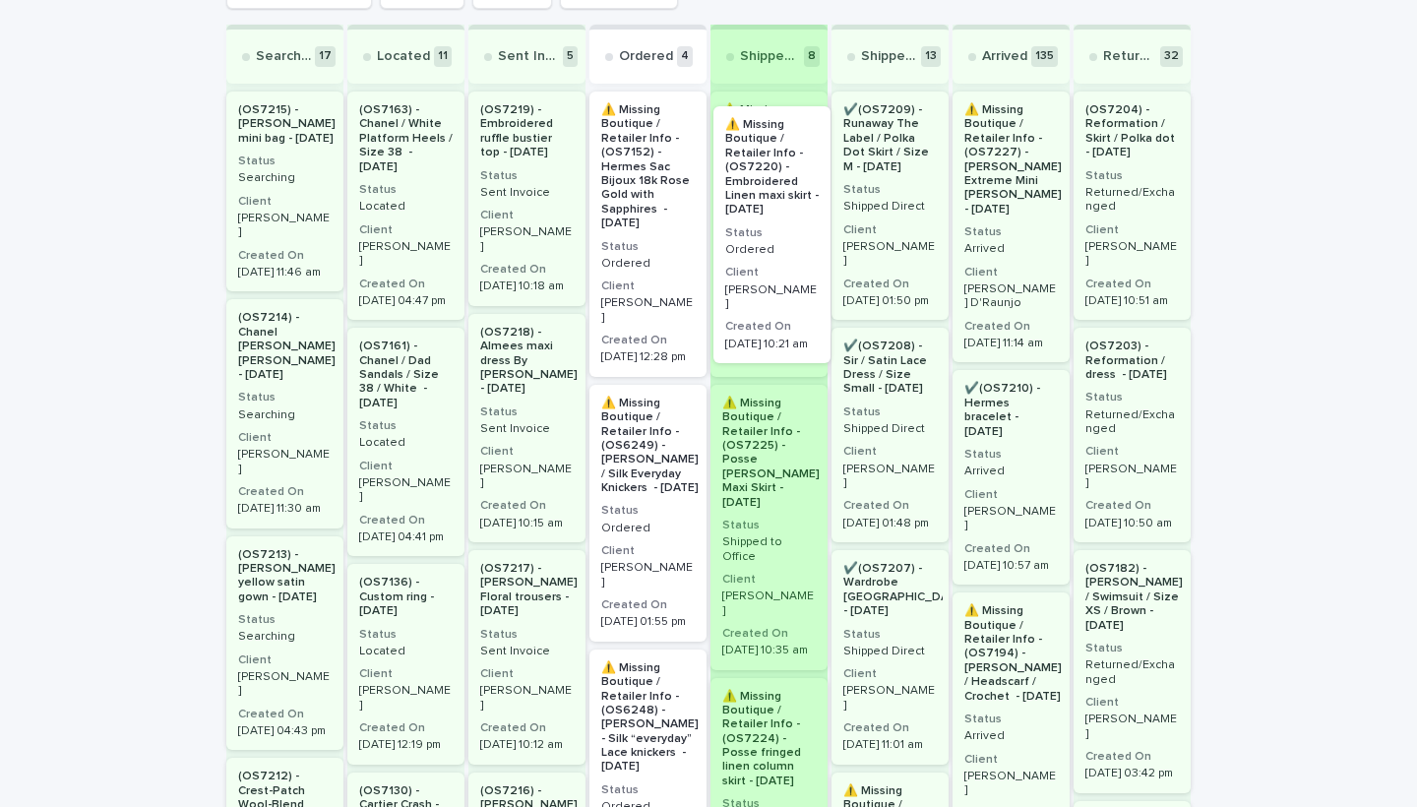
drag, startPoint x: 632, startPoint y: 240, endPoint x: 762, endPoint y: 254, distance: 130.6
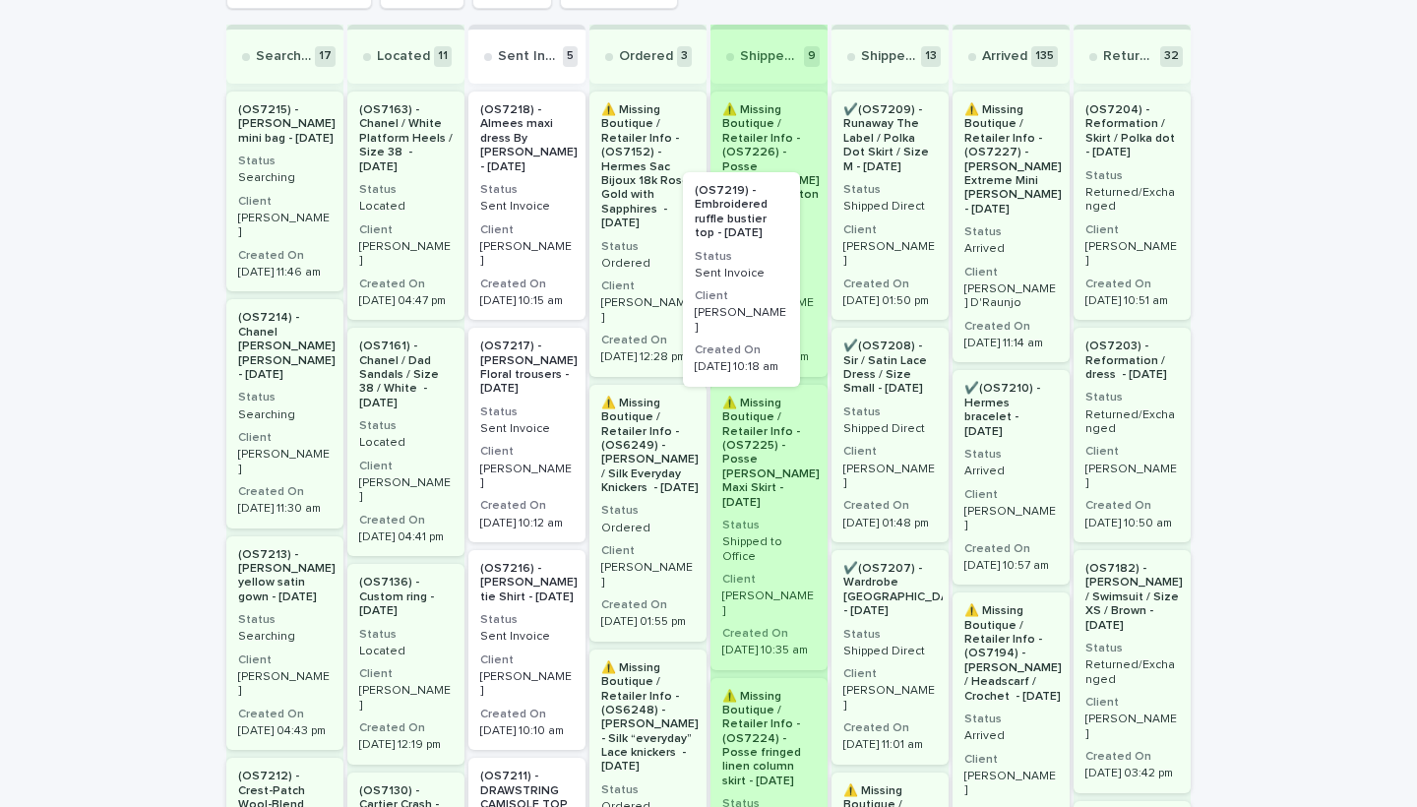
drag, startPoint x: 470, startPoint y: 189, endPoint x: 916, endPoint y: 338, distance: 469.9
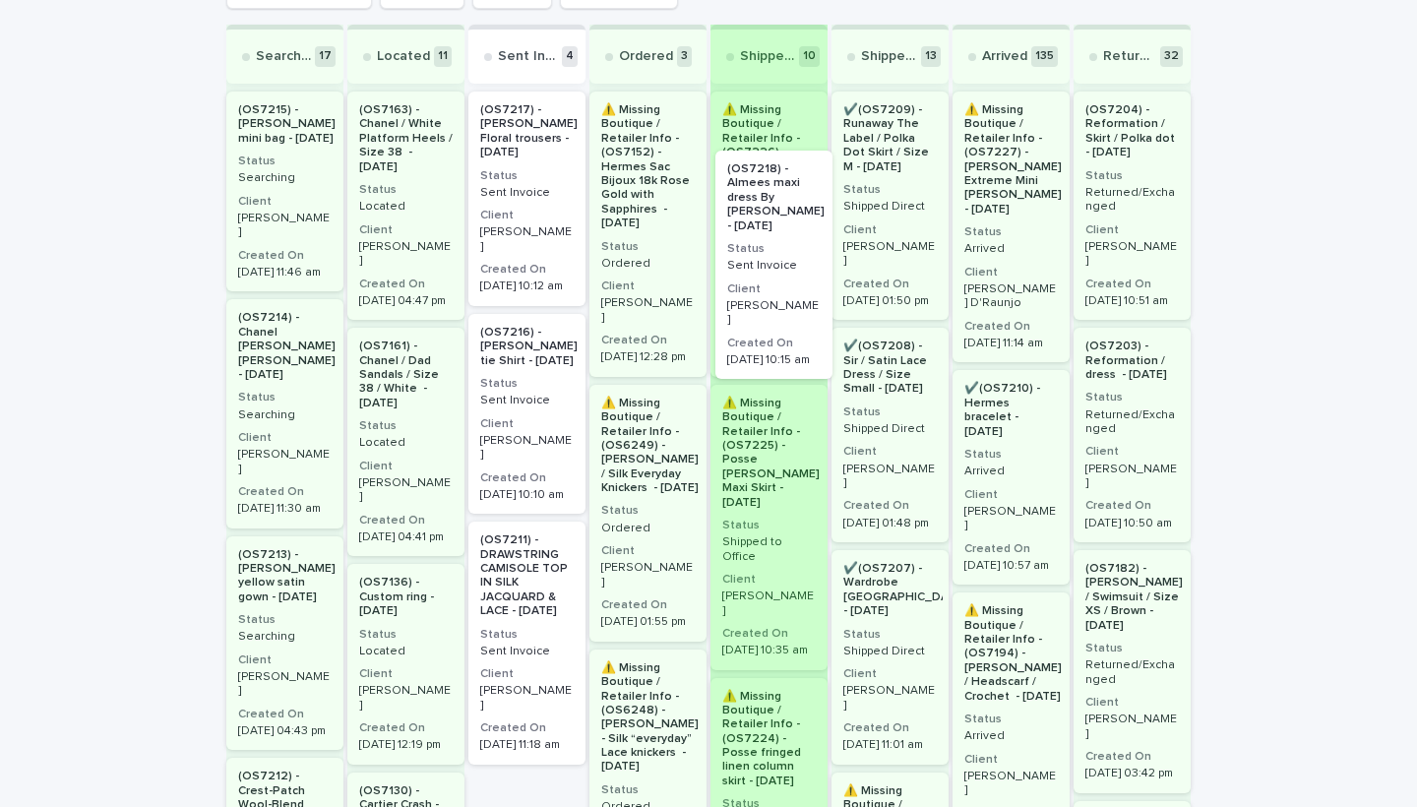
drag, startPoint x: 523, startPoint y: 224, endPoint x: 773, endPoint y: 282, distance: 257.6
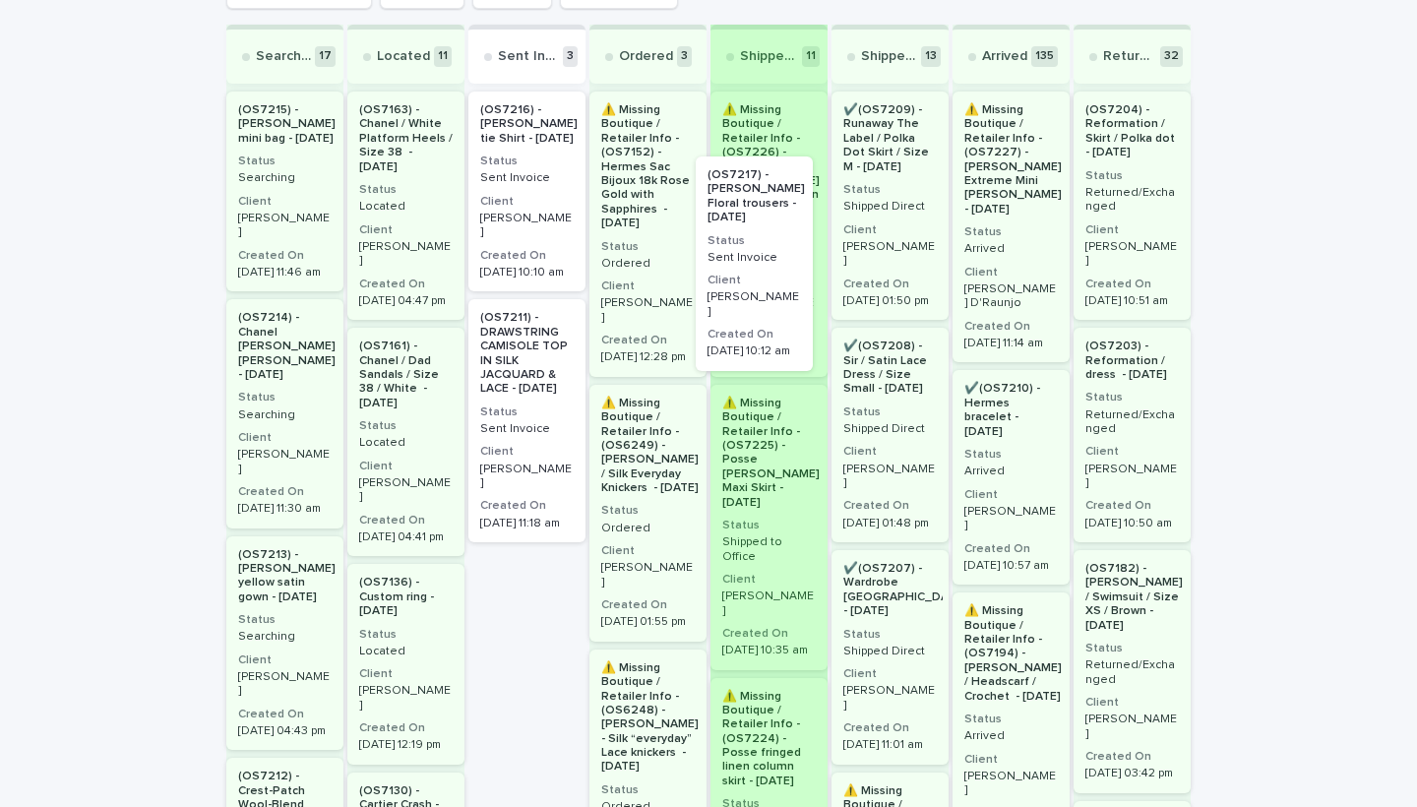
drag, startPoint x: 515, startPoint y: 252, endPoint x: 751, endPoint y: 316, distance: 244.7
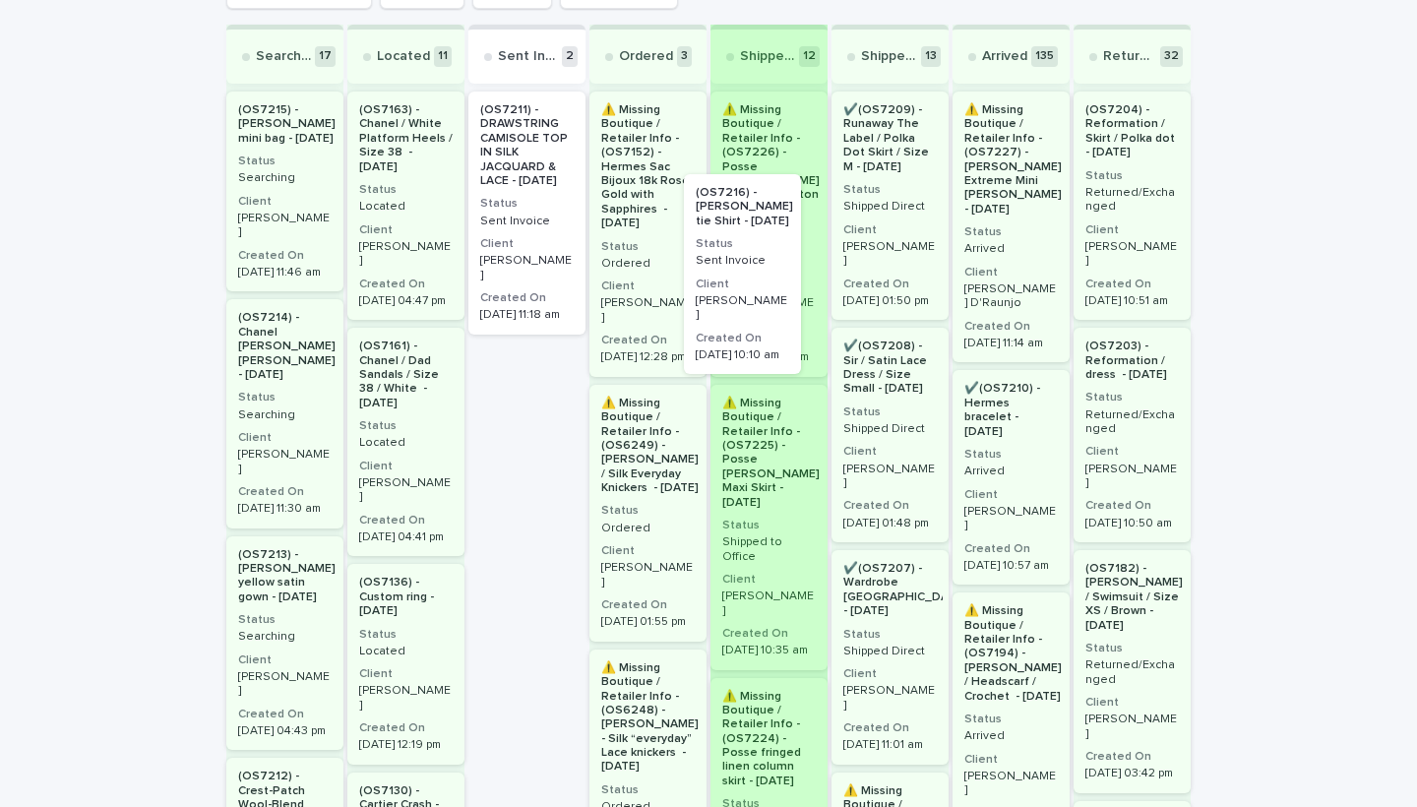
drag, startPoint x: 529, startPoint y: 241, endPoint x: 758, endPoint y: 323, distance: 242.5
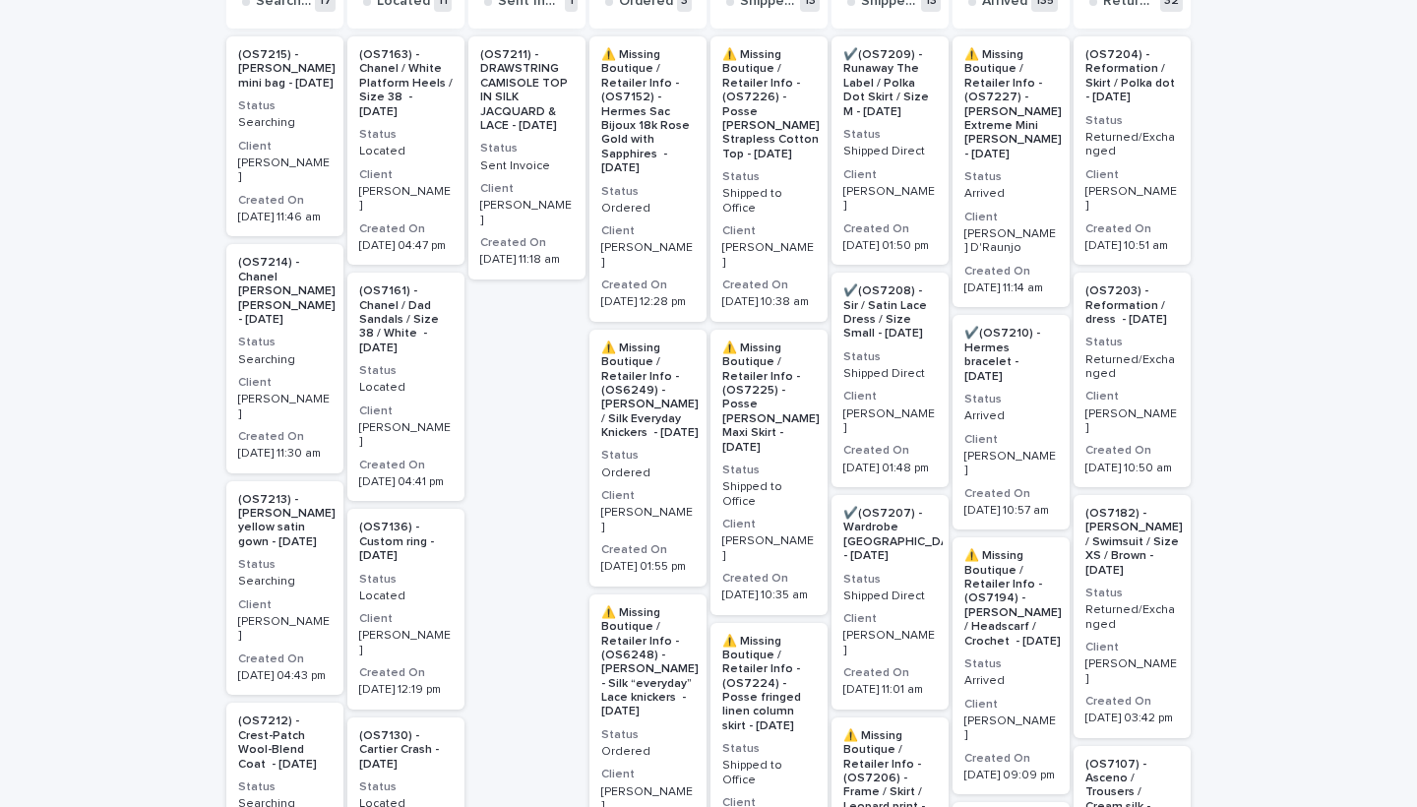
scroll to position [554, 0]
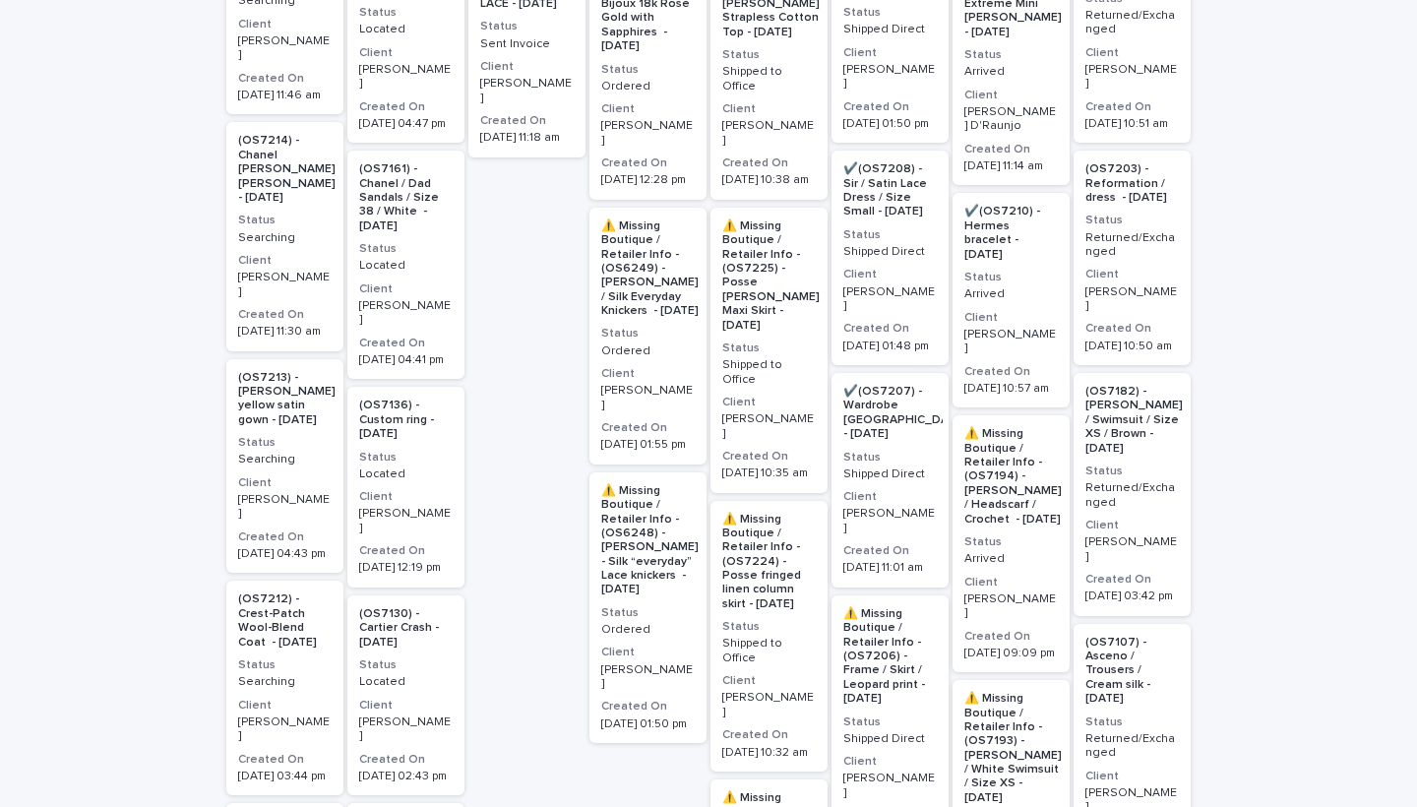
click at [303, 449] on div "(OS7213) - [PERSON_NAME] yellow satin gown - [DATE] Status Searching Client [PE…" at bounding box center [284, 466] width 117 height 215
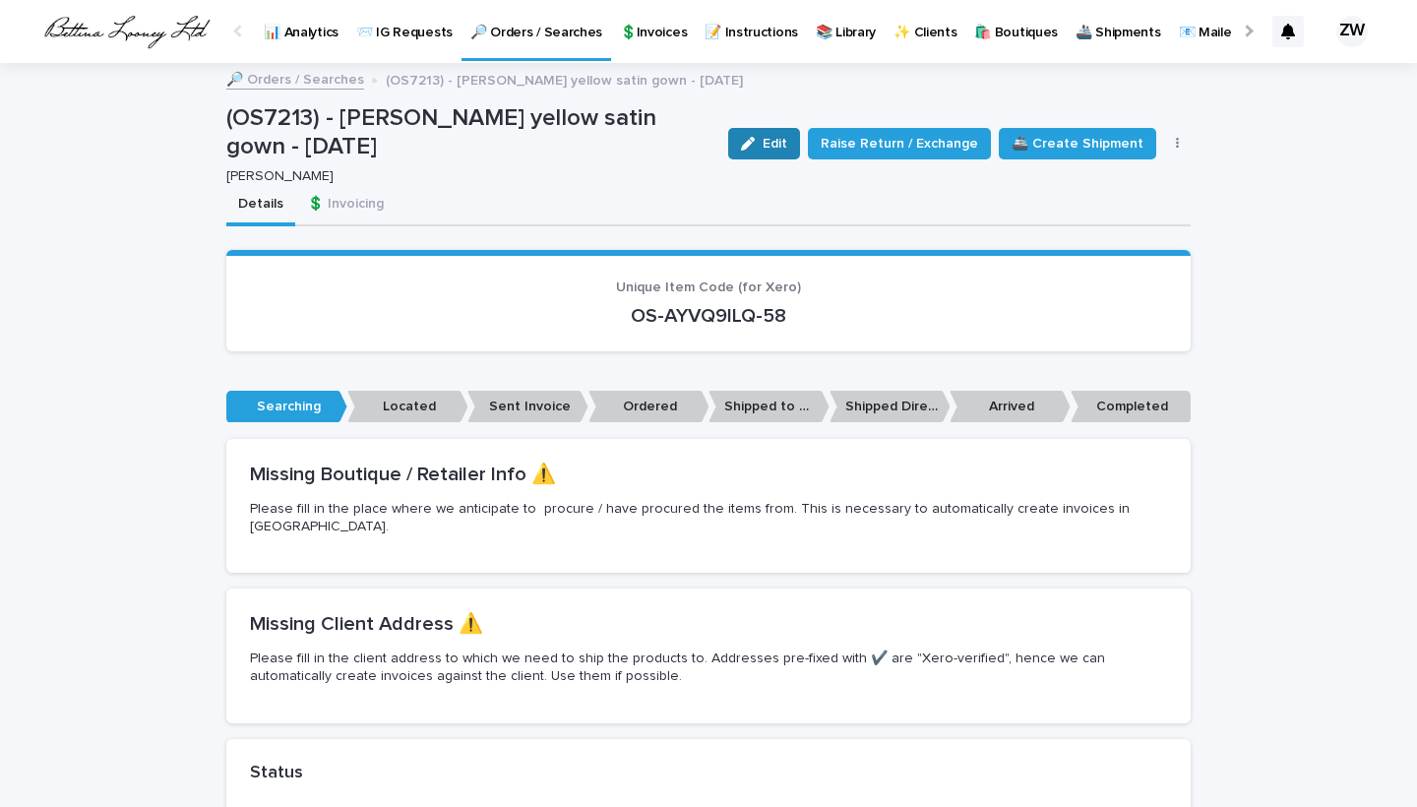
click at [755, 143] on icon "button" at bounding box center [748, 144] width 14 height 14
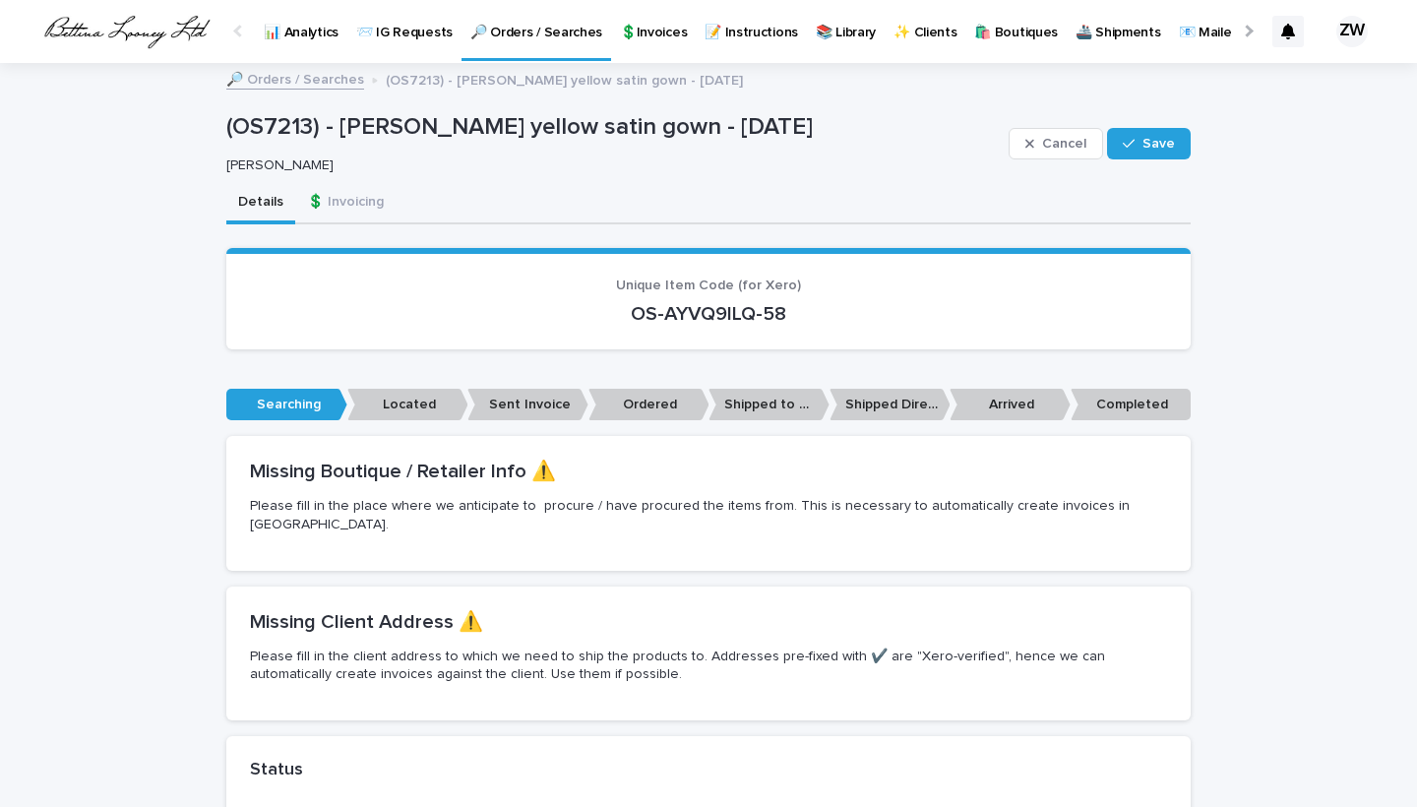
scroll to position [703, 0]
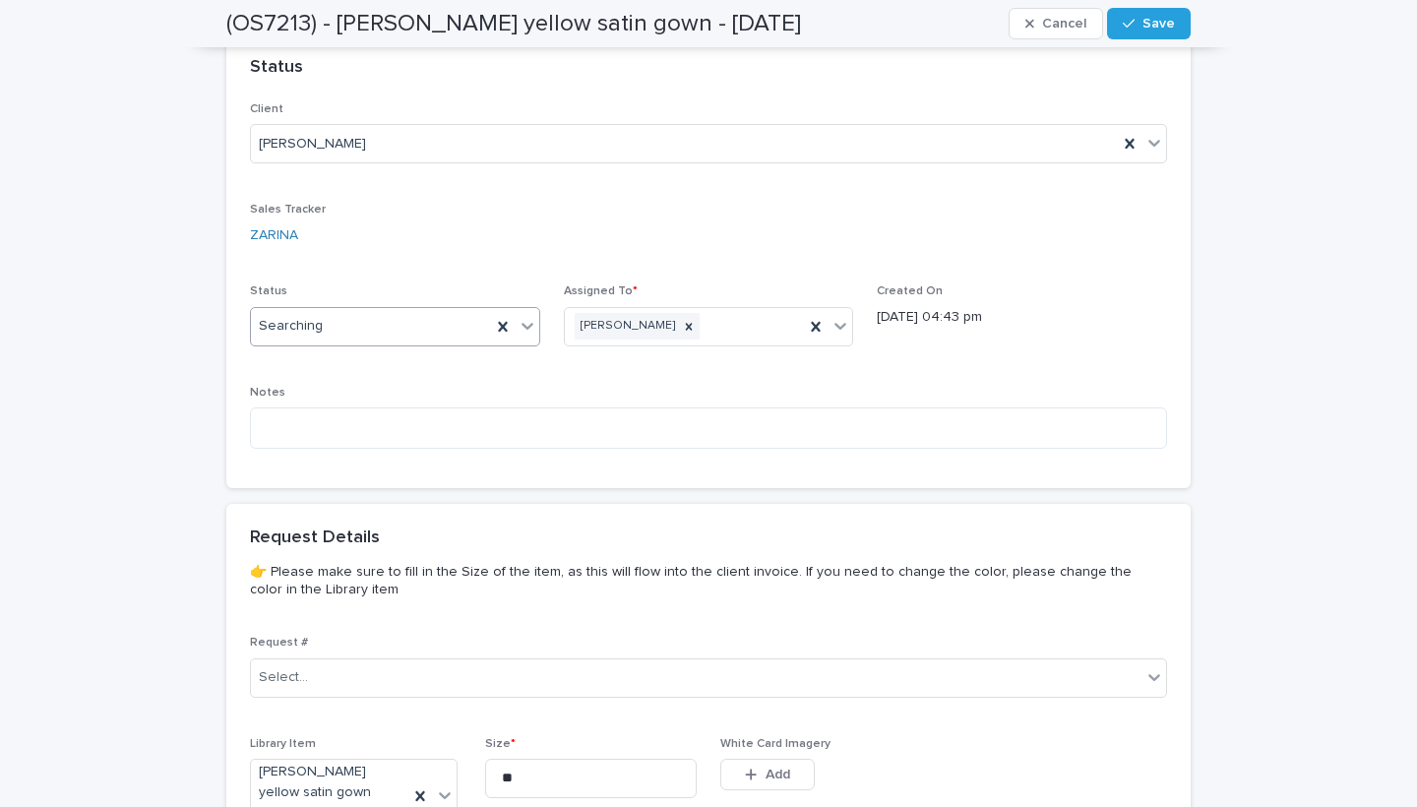
click at [421, 310] on div "Searching" at bounding box center [371, 326] width 240 height 32
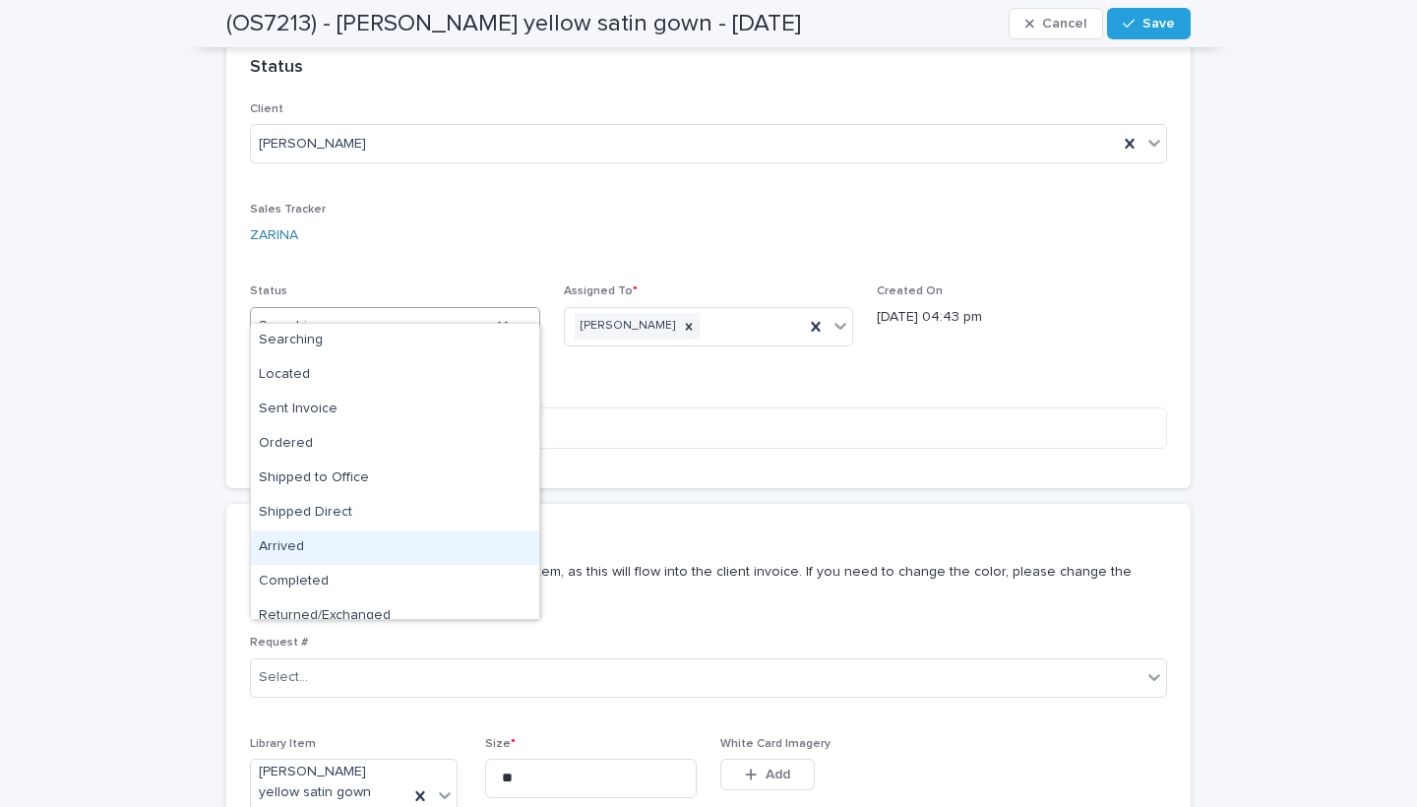
scroll to position [49, 0]
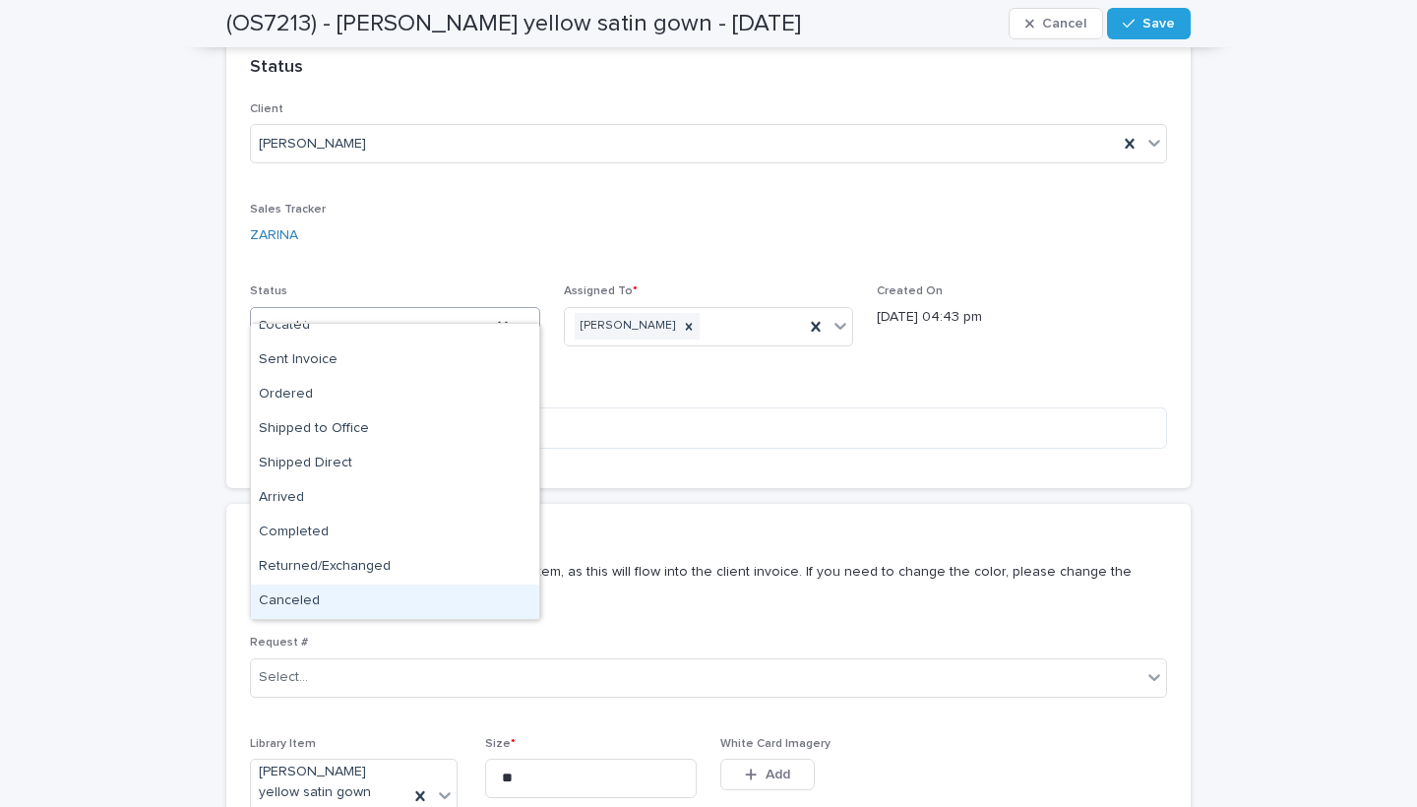
click at [433, 596] on div "Canceled" at bounding box center [395, 602] width 288 height 34
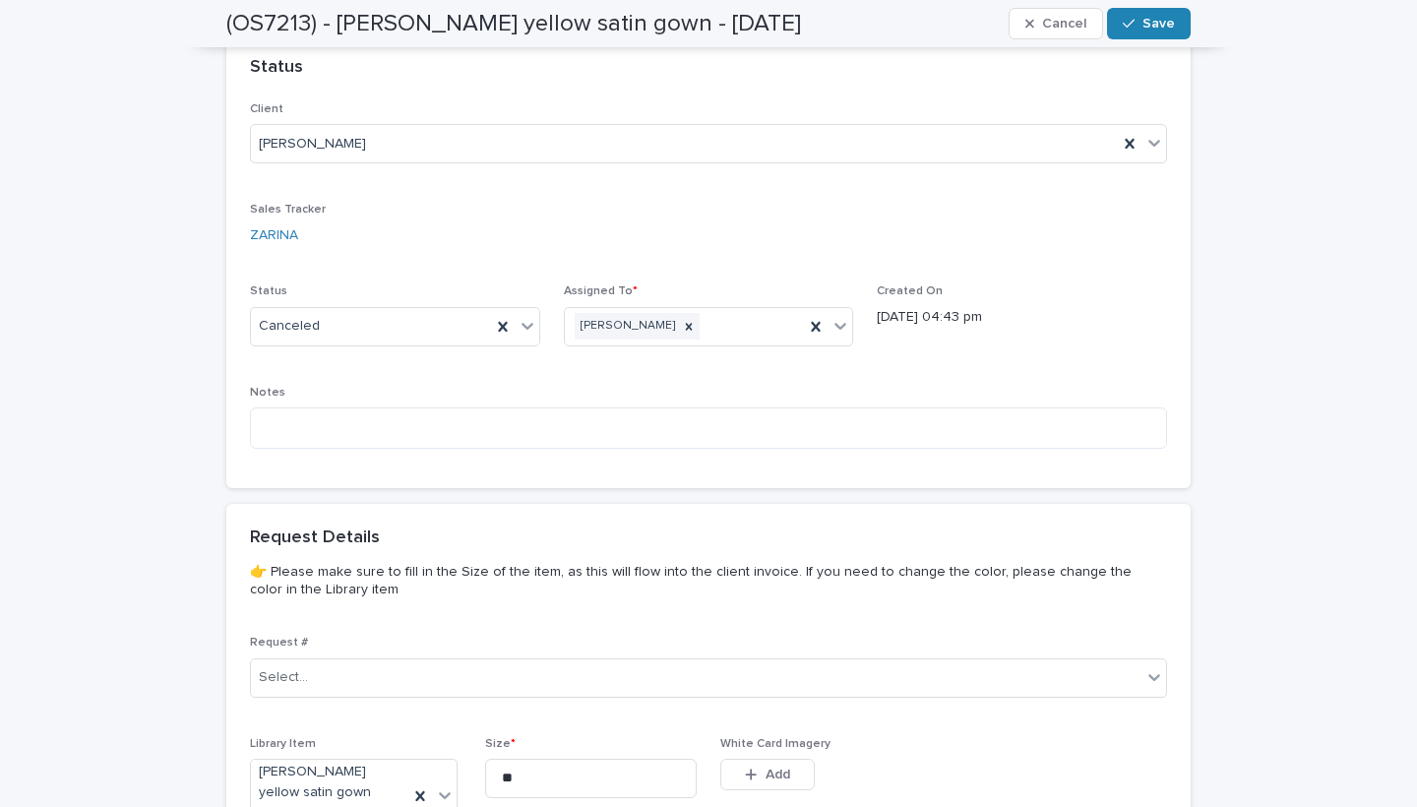
click at [1158, 28] on span "Save" at bounding box center [1159, 24] width 32 height 14
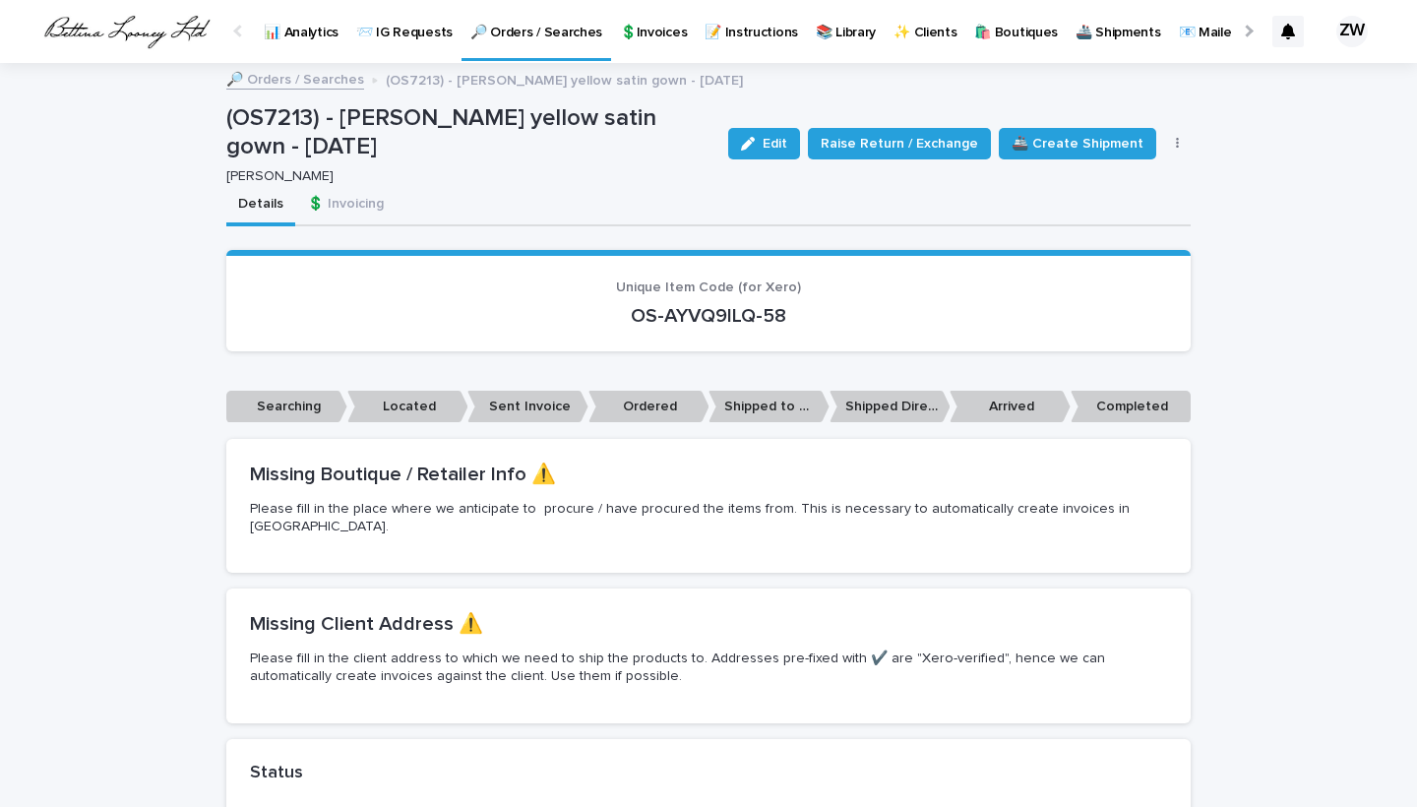
scroll to position [0, 0]
click at [545, 56] on link "🔎 Orders / Searches" at bounding box center [537, 29] width 150 height 58
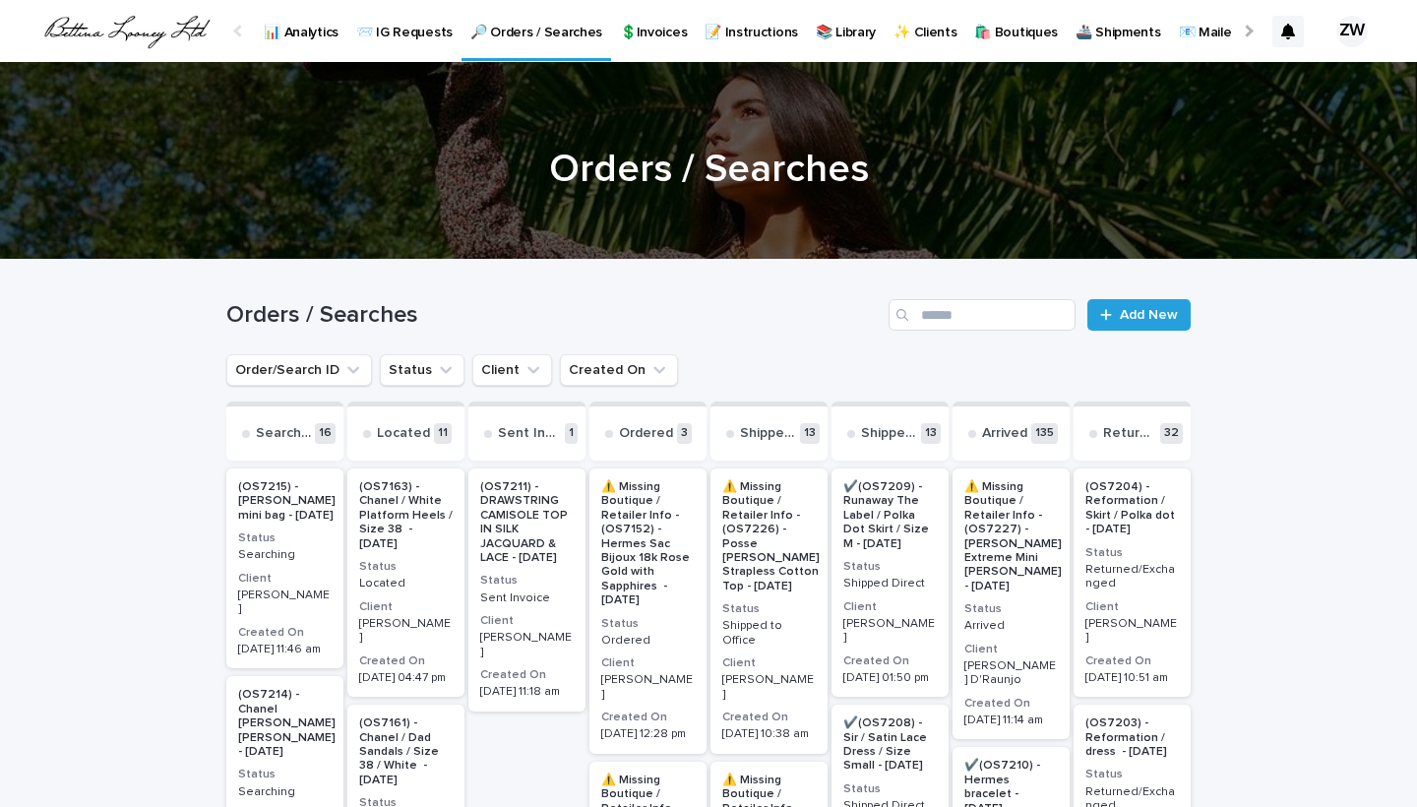
scroll to position [331, 0]
